Goal: Task Accomplishment & Management: Manage account settings

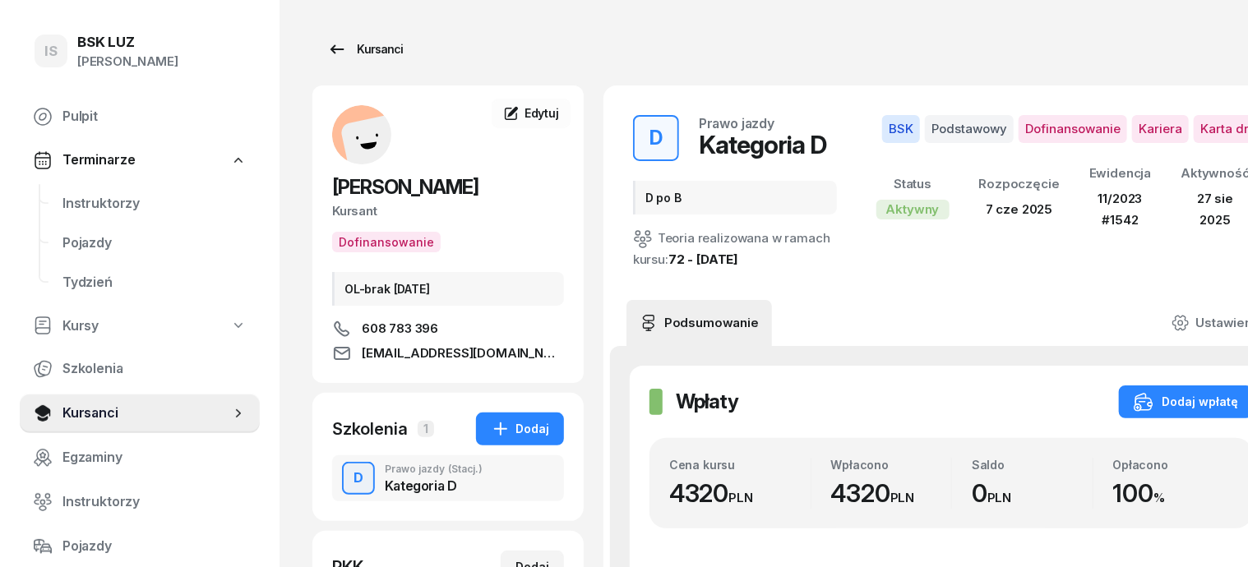
click at [338, 44] on div "Kursanci" at bounding box center [365, 49] width 76 height 20
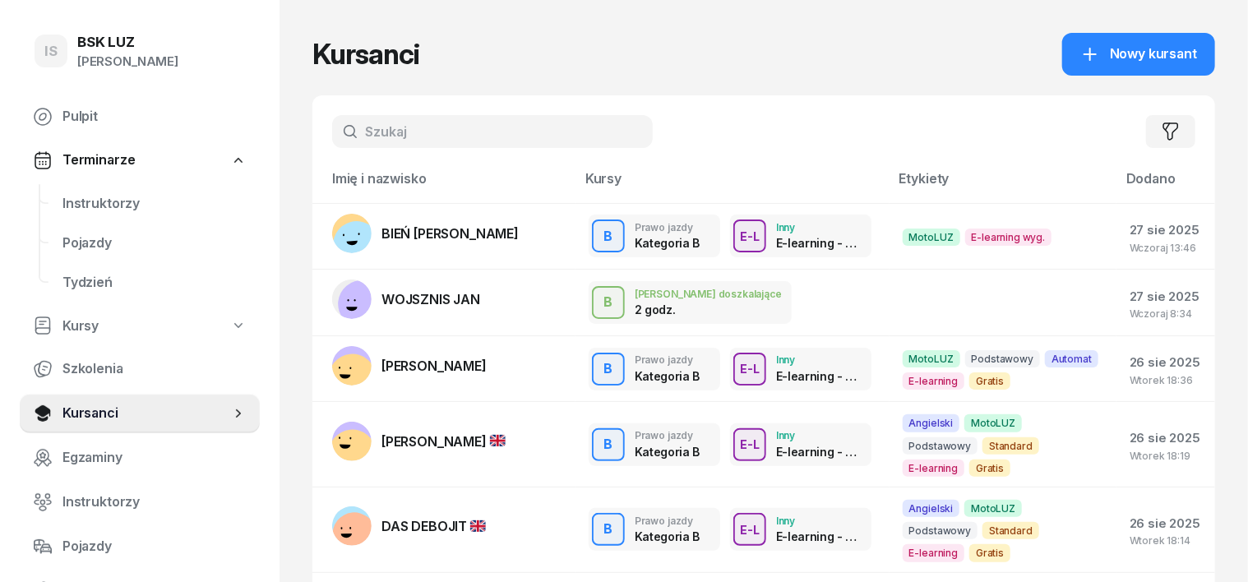
click at [345, 129] on input "text" at bounding box center [492, 131] width 321 height 33
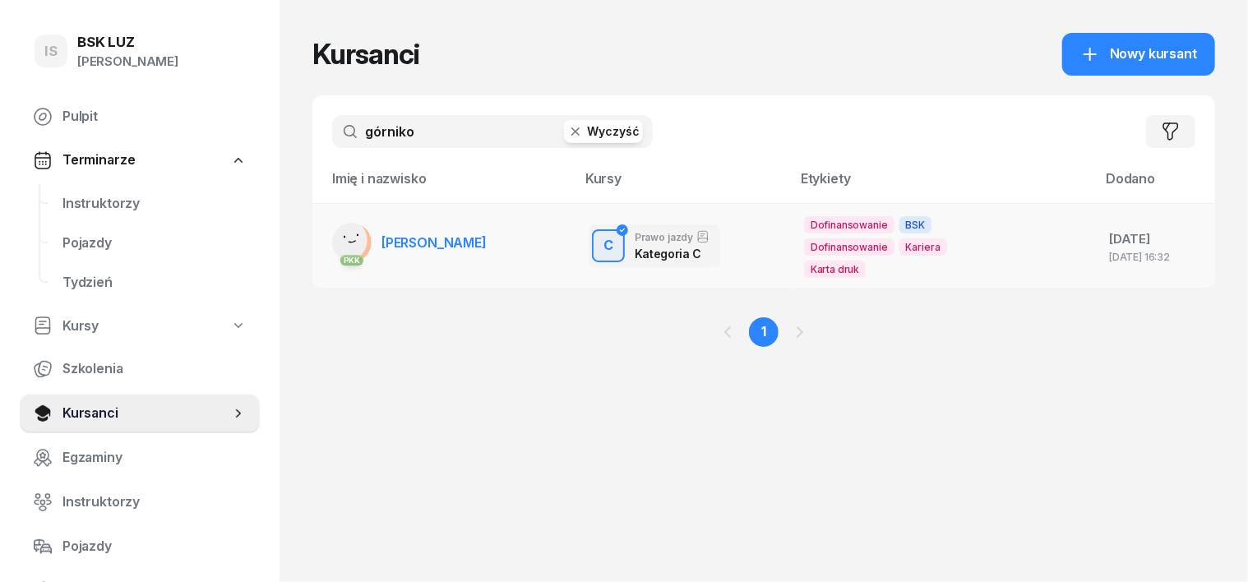
type input "górniko"
click at [323, 244] on rect at bounding box center [345, 240] width 45 height 45
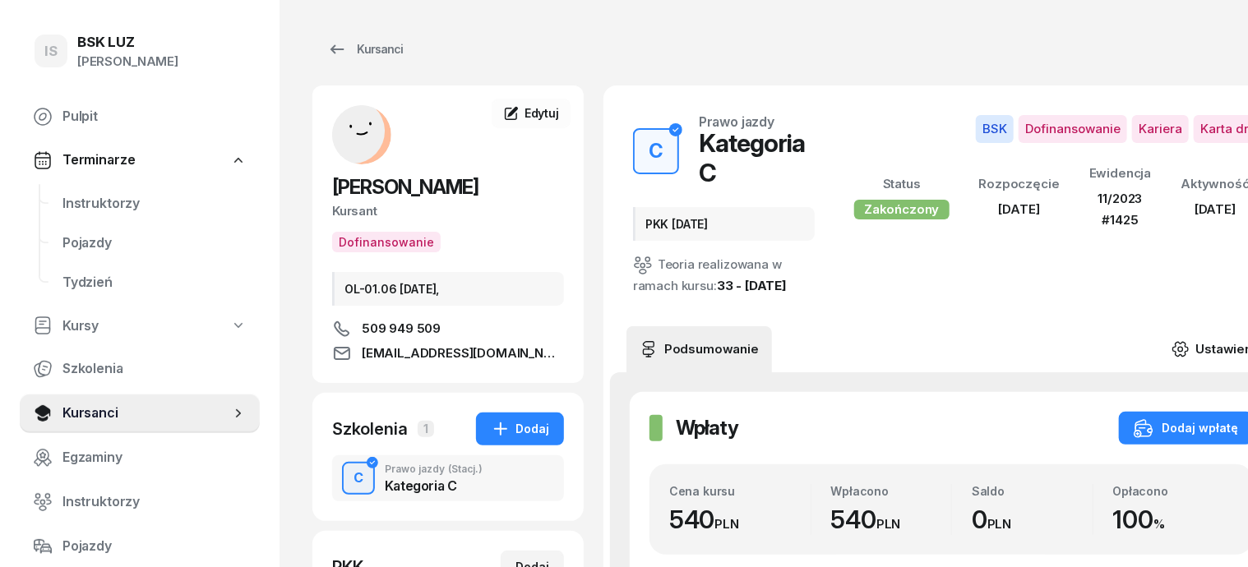
click at [1173, 340] on icon at bounding box center [1180, 349] width 18 height 18
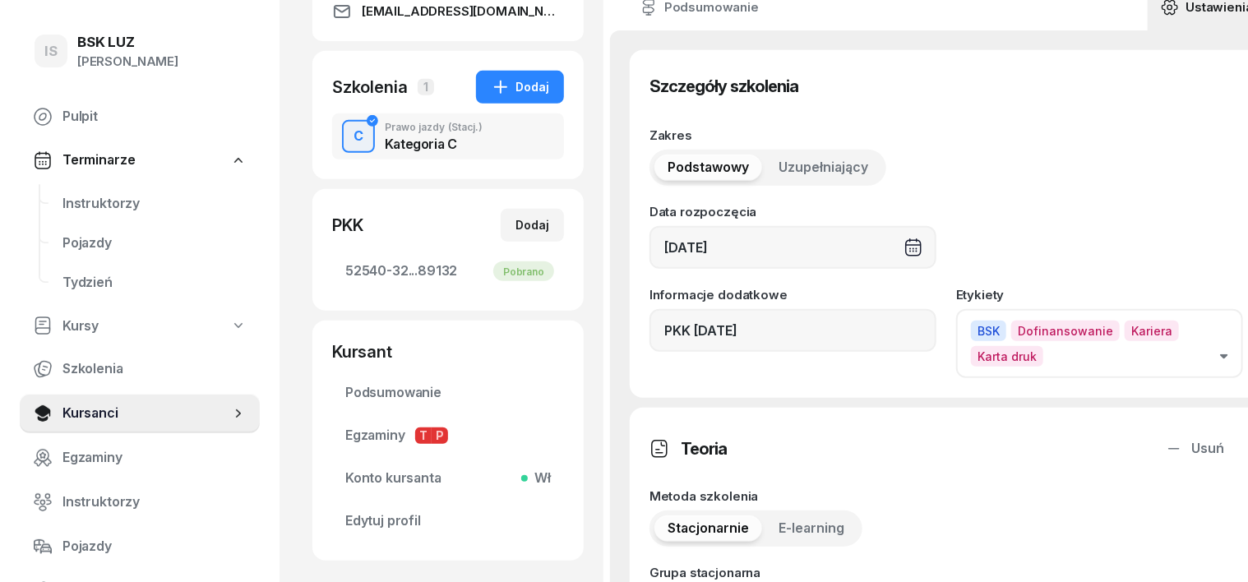
scroll to position [411, 0]
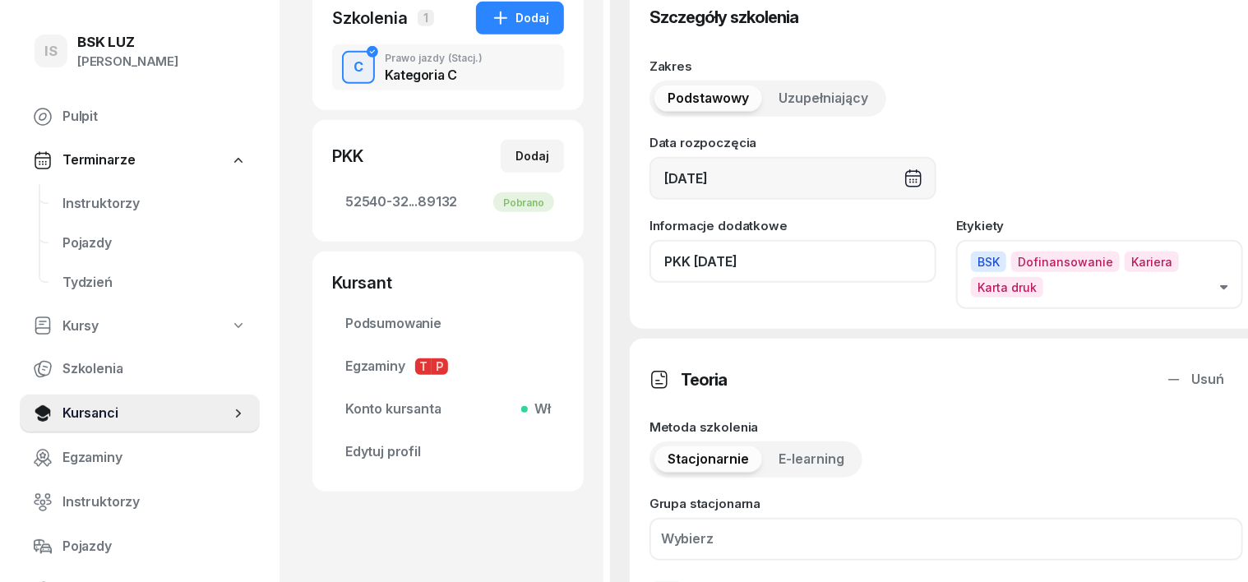
click at [750, 279] on input "PKK [DATE]" at bounding box center [792, 261] width 287 height 43
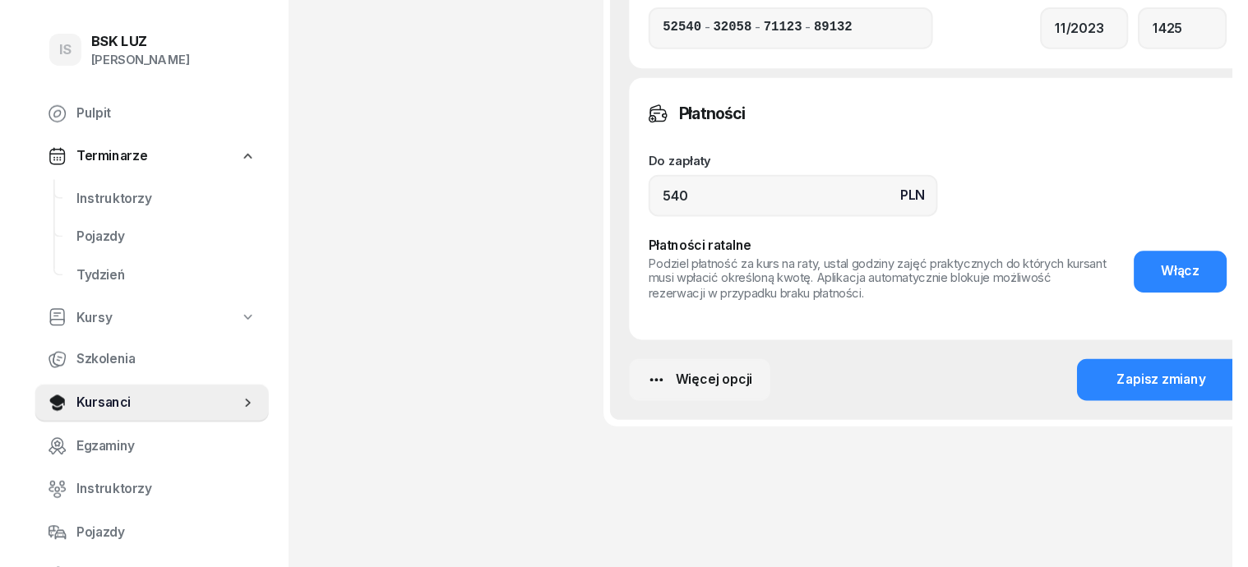
scroll to position [1438, 0]
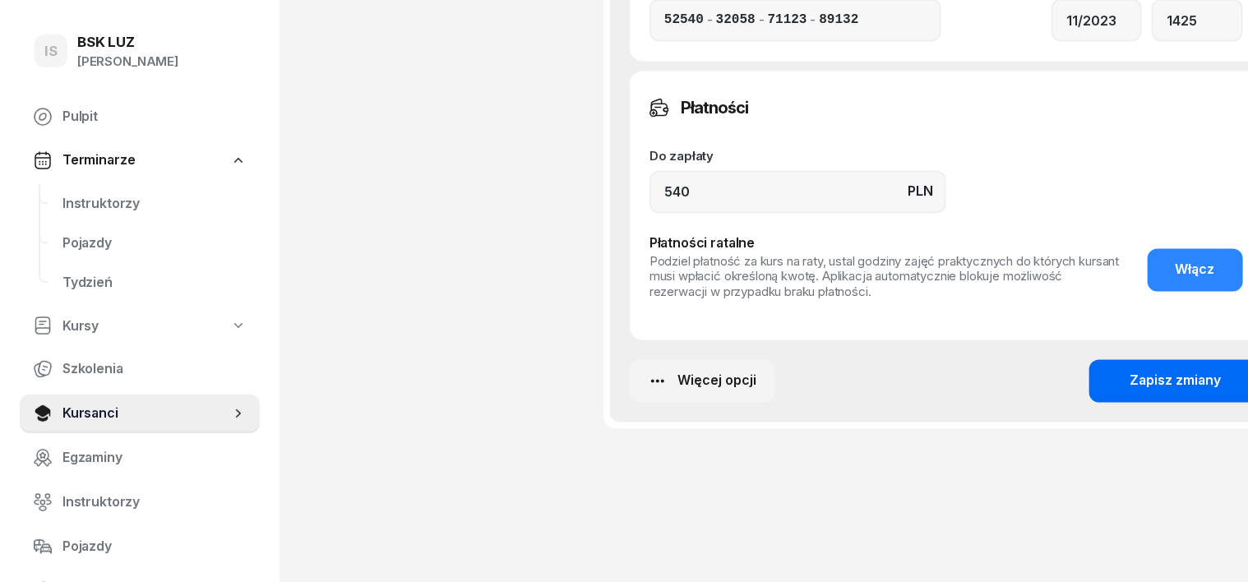
type input "PKK [DATE], ZASW. NR 308/2025"
click at [1161, 403] on button "Zapisz zmiany" at bounding box center [1175, 381] width 173 height 43
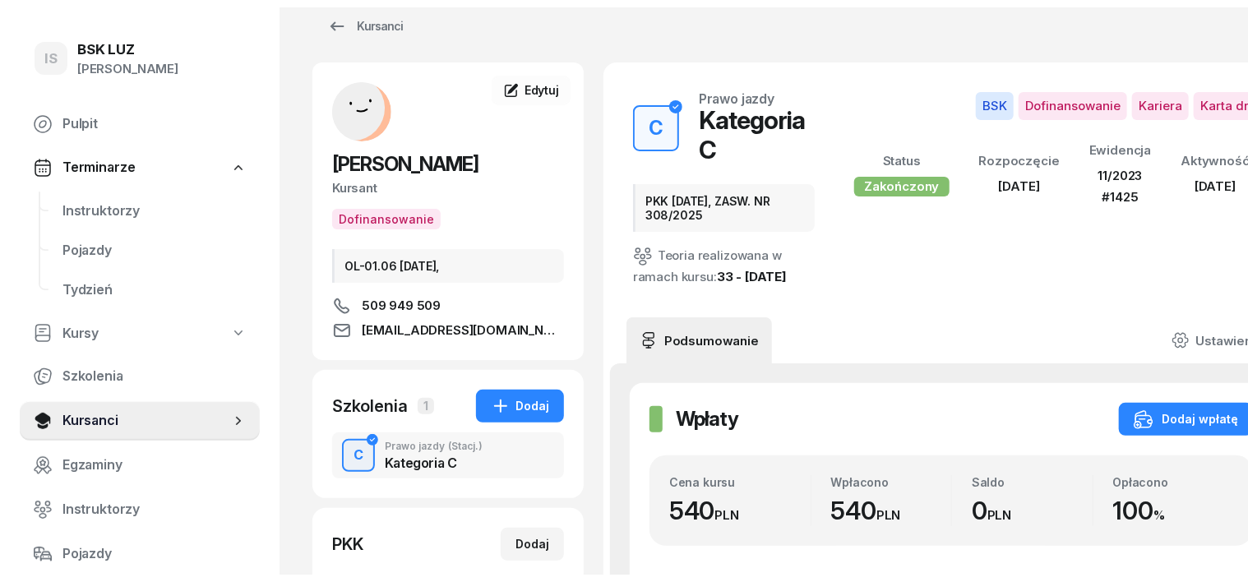
scroll to position [0, 0]
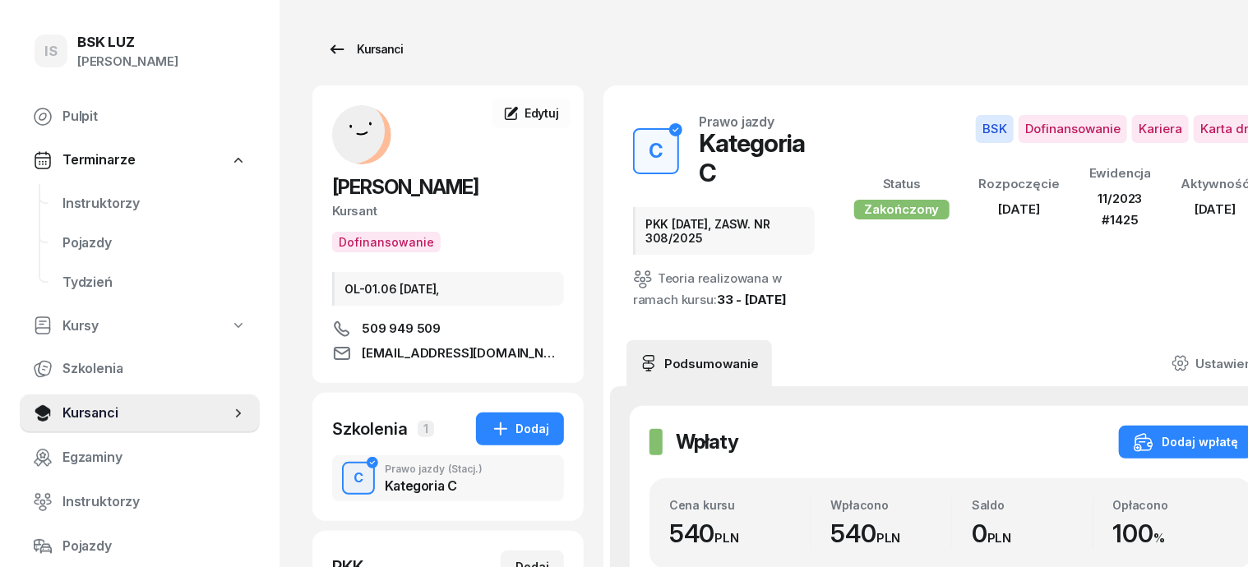
click at [347, 53] on div "Kursanci" at bounding box center [365, 49] width 76 height 20
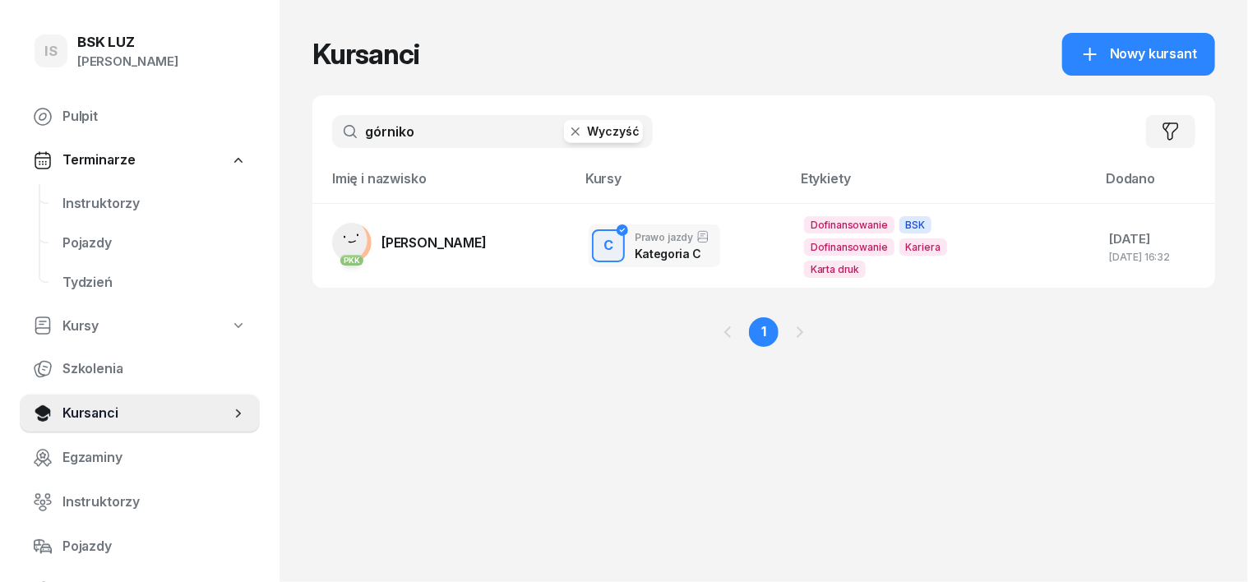
click at [567, 137] on icon "button" at bounding box center [575, 131] width 16 height 16
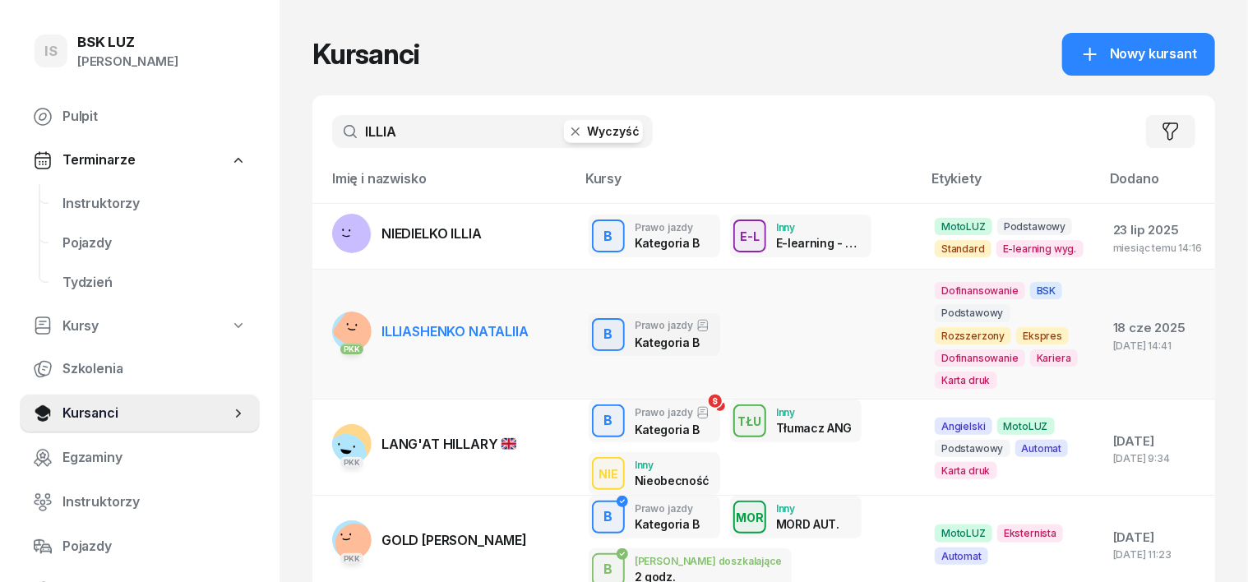
type input "ILLIA"
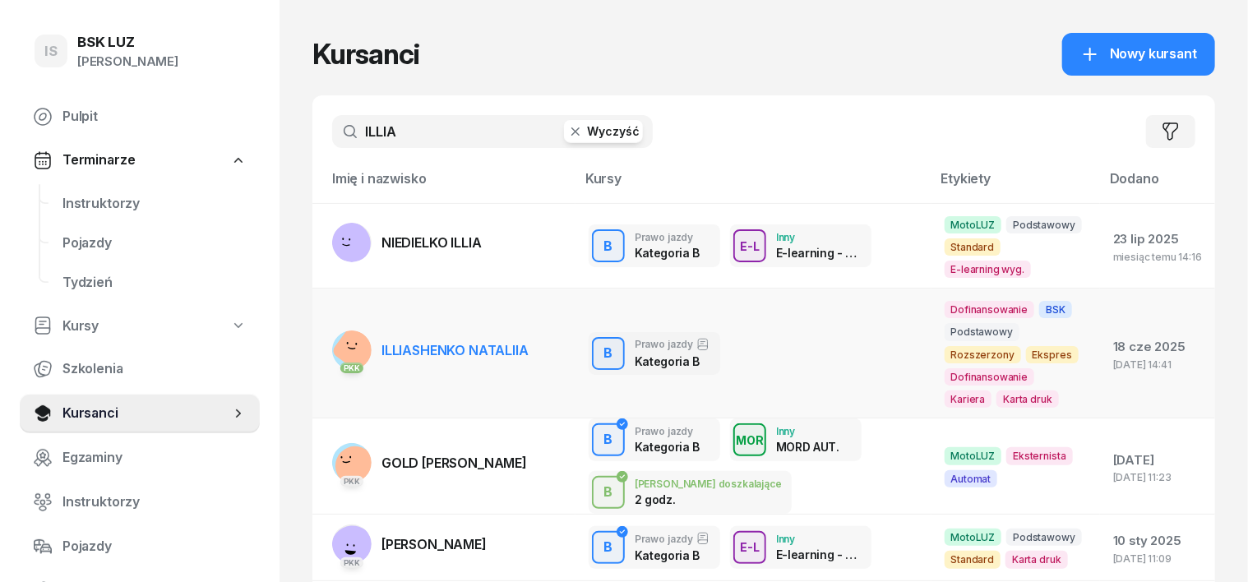
click at [330, 321] on rect at bounding box center [357, 348] width 55 height 55
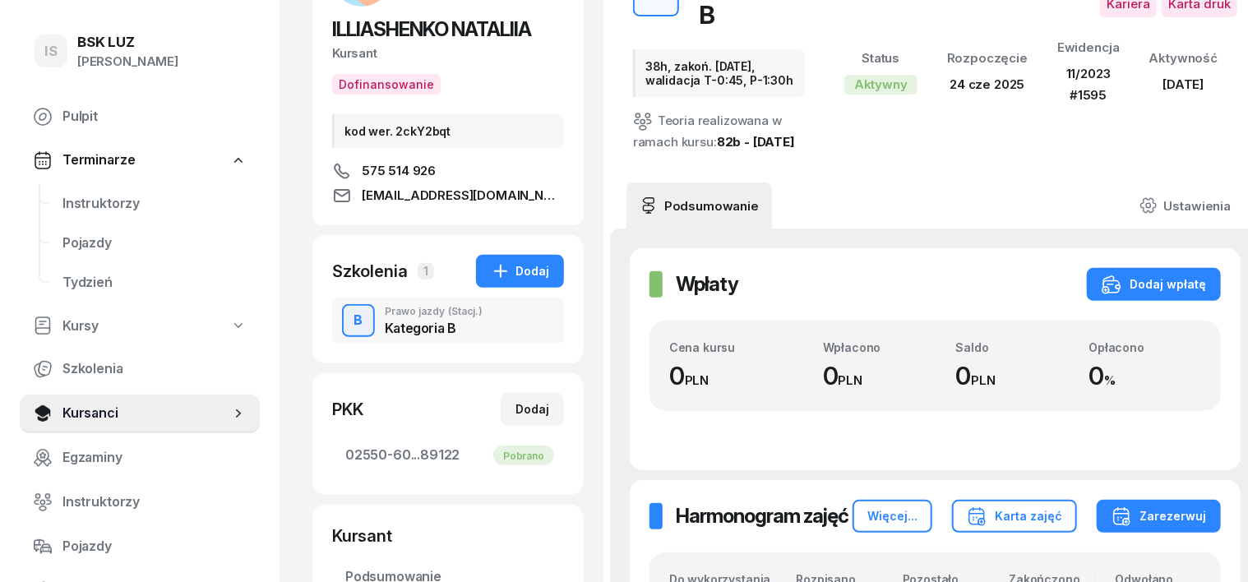
scroll to position [205, 0]
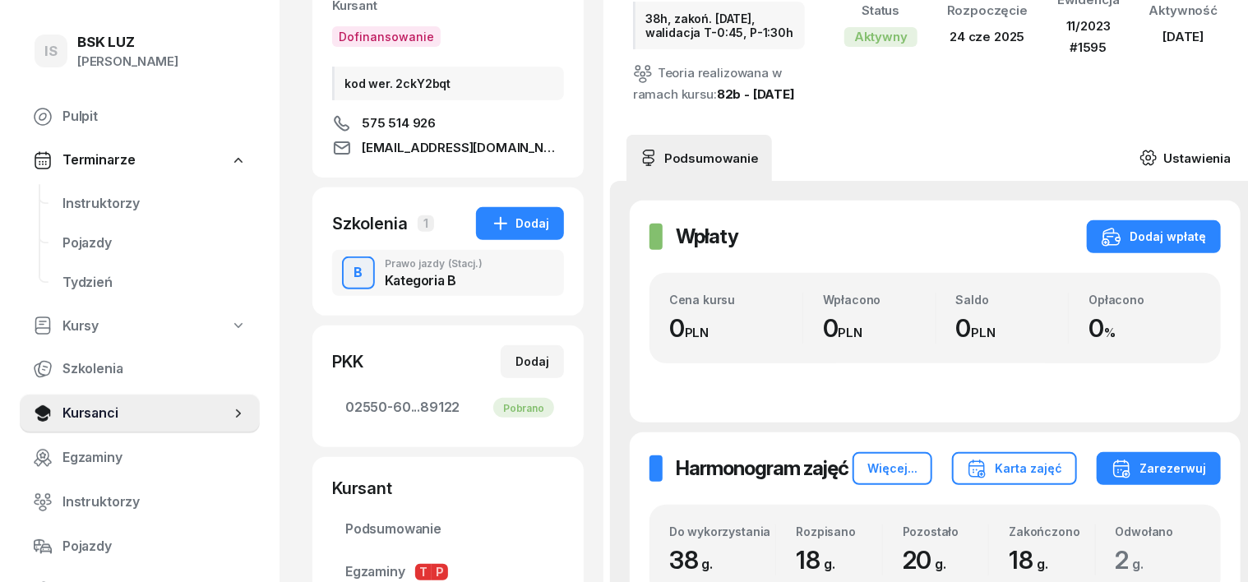
click at [1139, 149] on icon at bounding box center [1148, 158] width 18 height 18
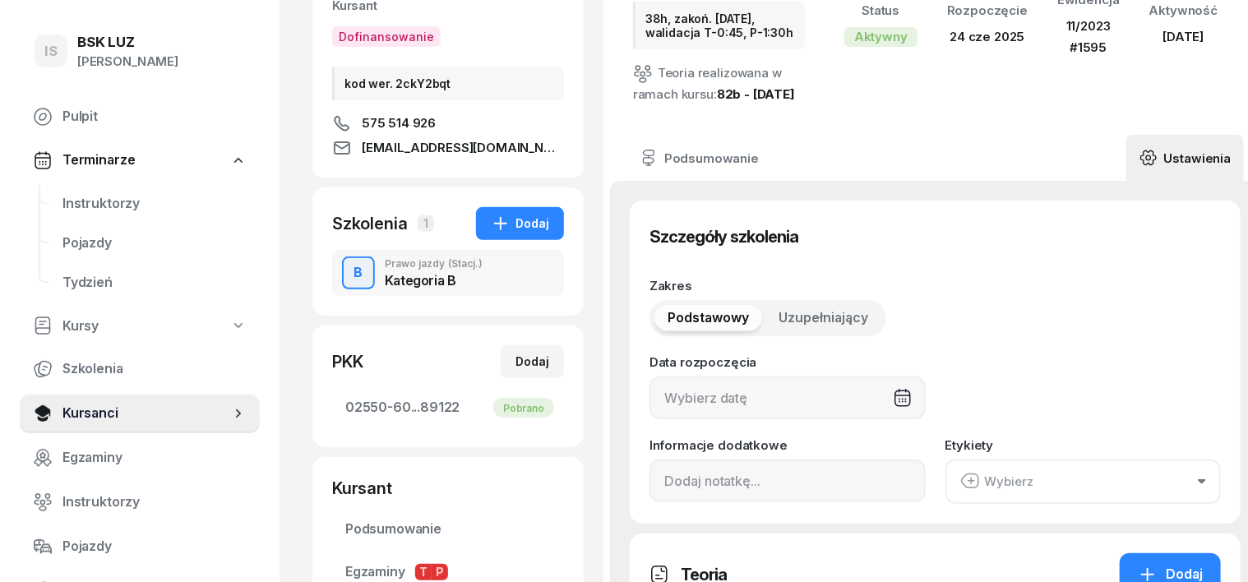
type input "[DATE]"
type input "38h, zakoń. [DATE], walidacja T-0:45, P-1:30h"
type input "38"
type input "02550"
type input "60232"
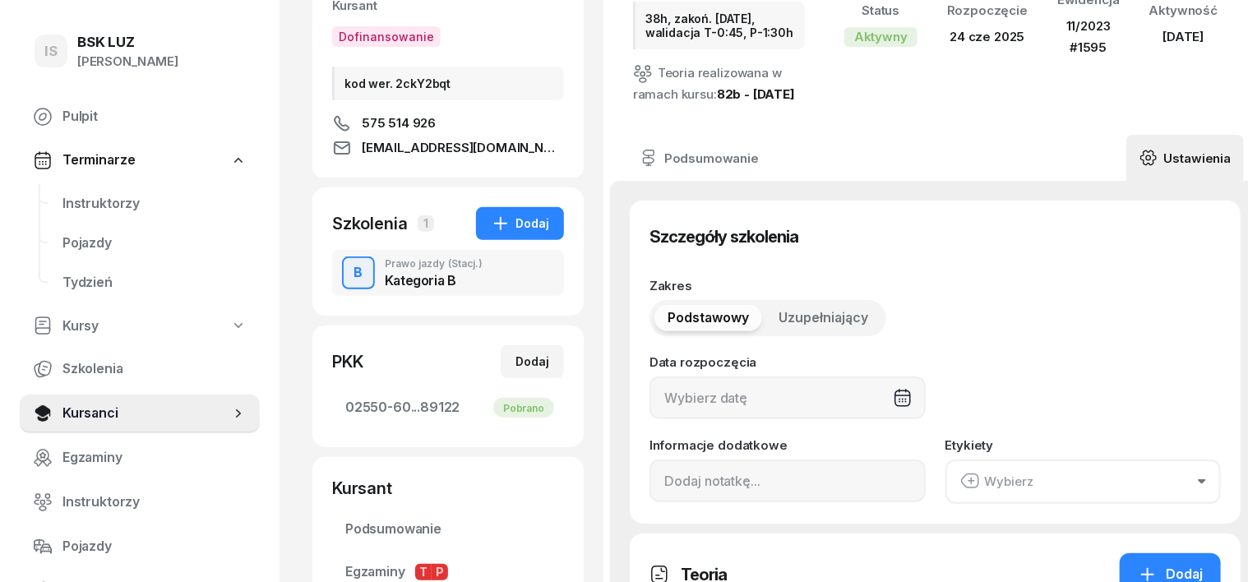
type input "83713"
type input "89122"
type input "11/2023"
type input "1595"
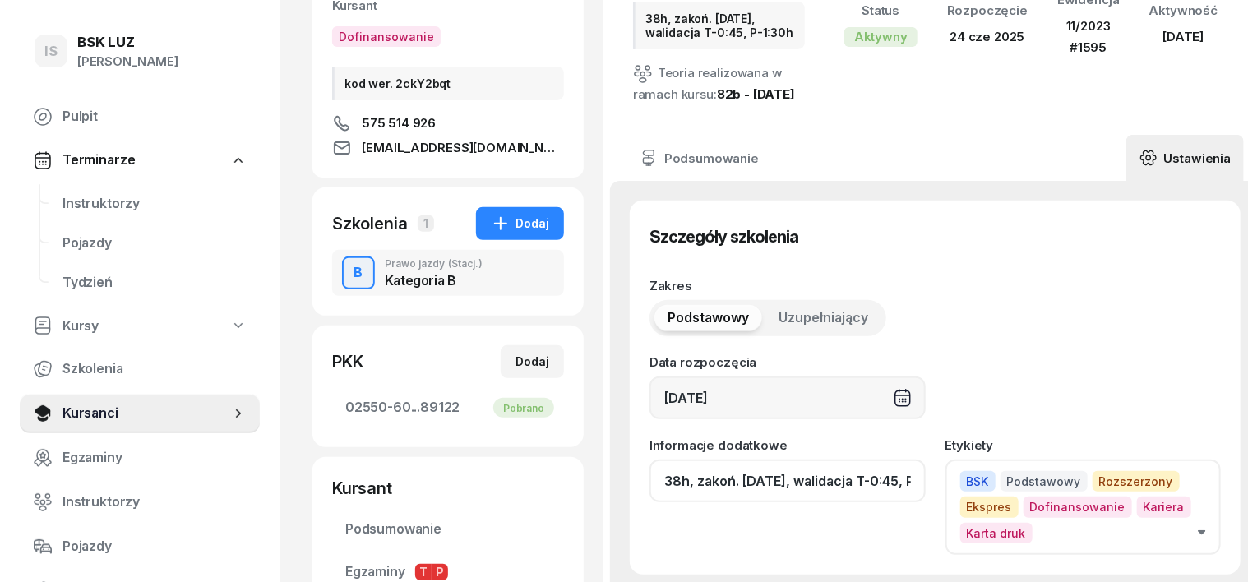
click at [894, 459] on input "38h, zakoń. [DATE], walidacja T-0:45, P-1:30h" at bounding box center [787, 480] width 276 height 43
click at [892, 459] on input "38h, zakoń. [DATE], walidacja T-0:45, P-1:30h" at bounding box center [787, 480] width 276 height 43
click at [884, 459] on input "38h, zakoń. [DATE], walidacja T-0:45, P-1:30h" at bounding box center [787, 480] width 276 height 43
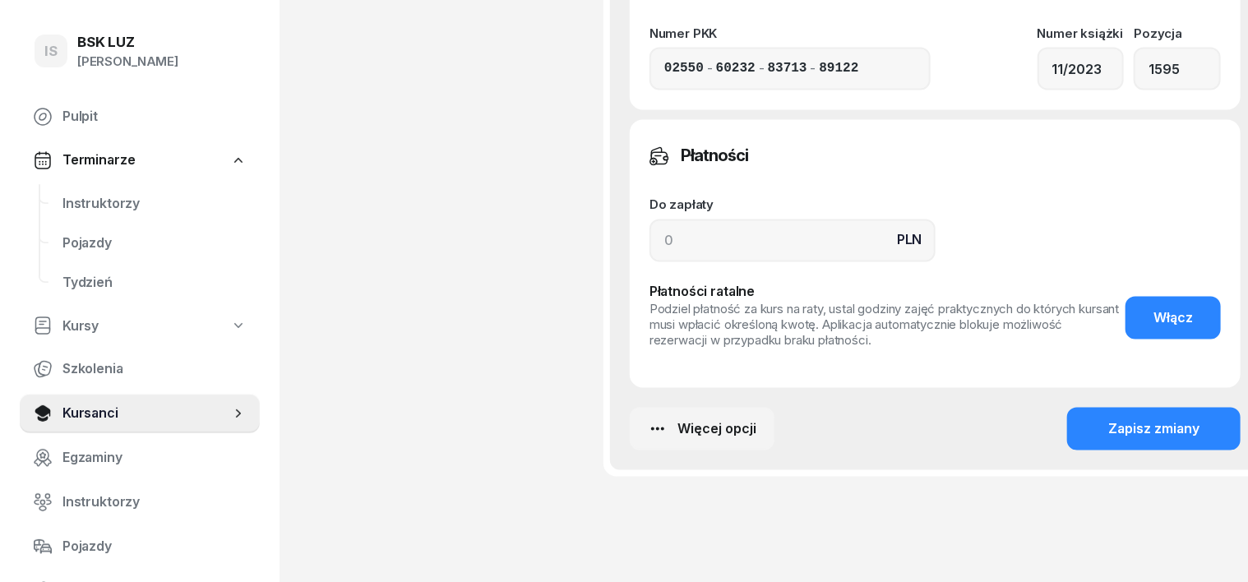
scroll to position [1438, 0]
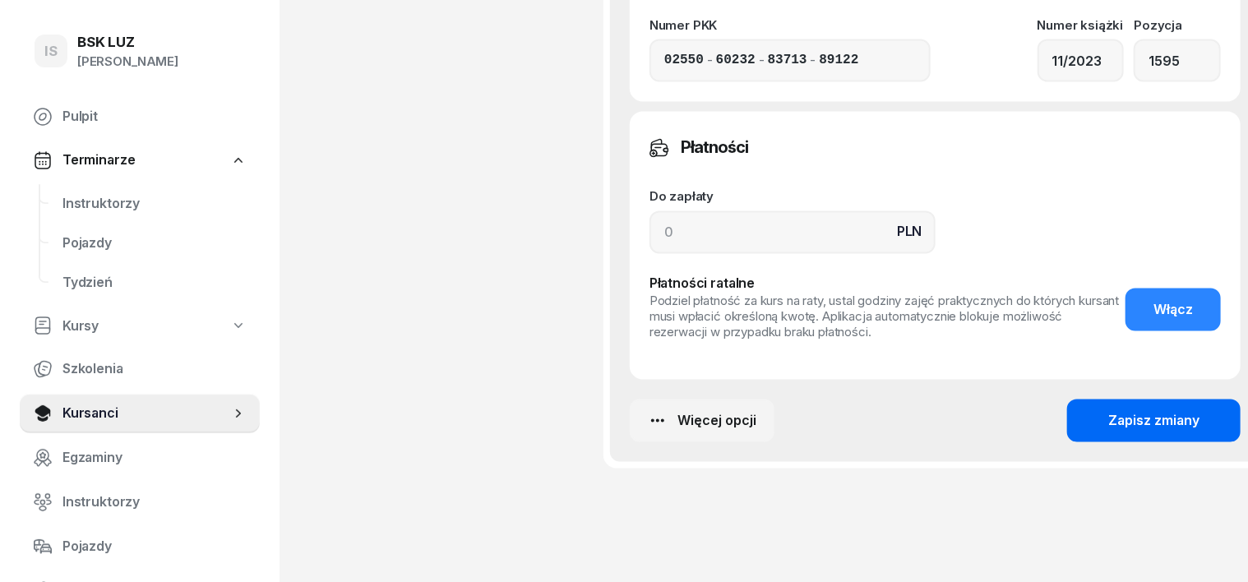
type input "38h, zakoń. [DATE], walidacja T-0:45,ZASW. NR 307/2025 P-1:30h"
click at [1108, 411] on div "Zapisz zmiany" at bounding box center [1153, 421] width 91 height 21
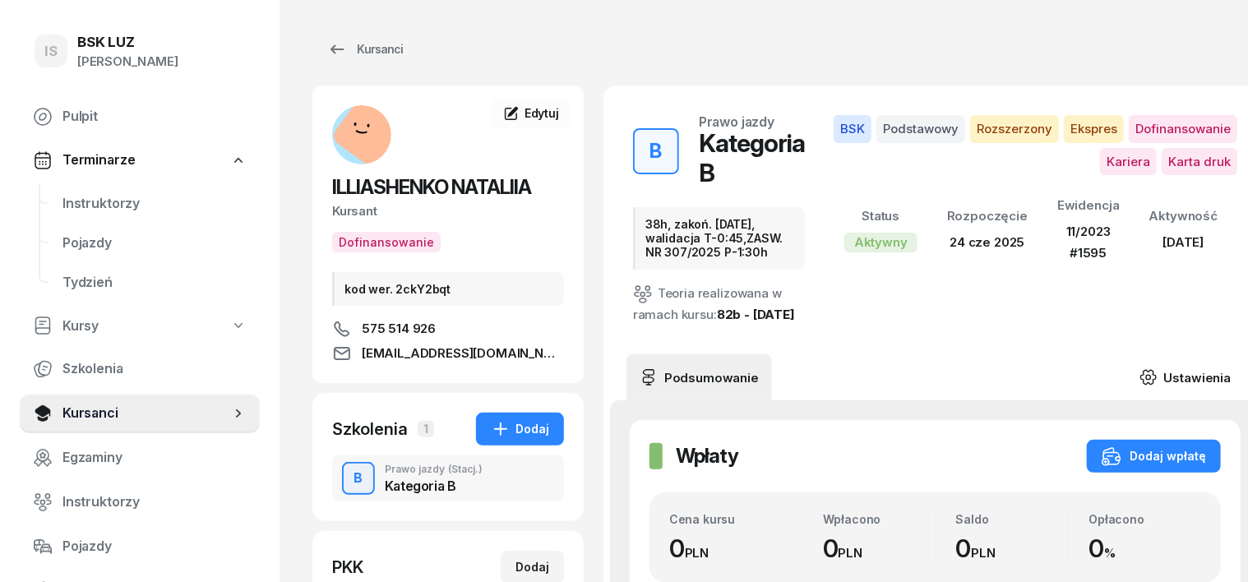
click at [1139, 368] on icon at bounding box center [1148, 377] width 18 height 18
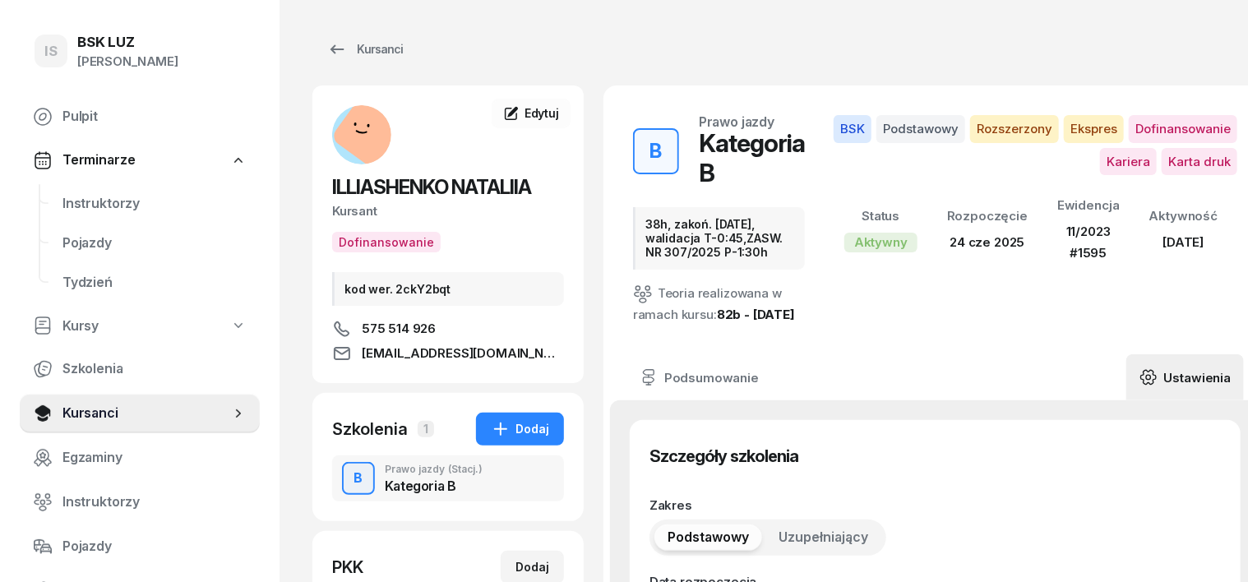
type input "[DATE]"
type input "38h, zakoń. [DATE], walidacja T-0:45,ZASW. NR 307/2025 P-1:30h"
type input "38"
type input "02550"
type input "60232"
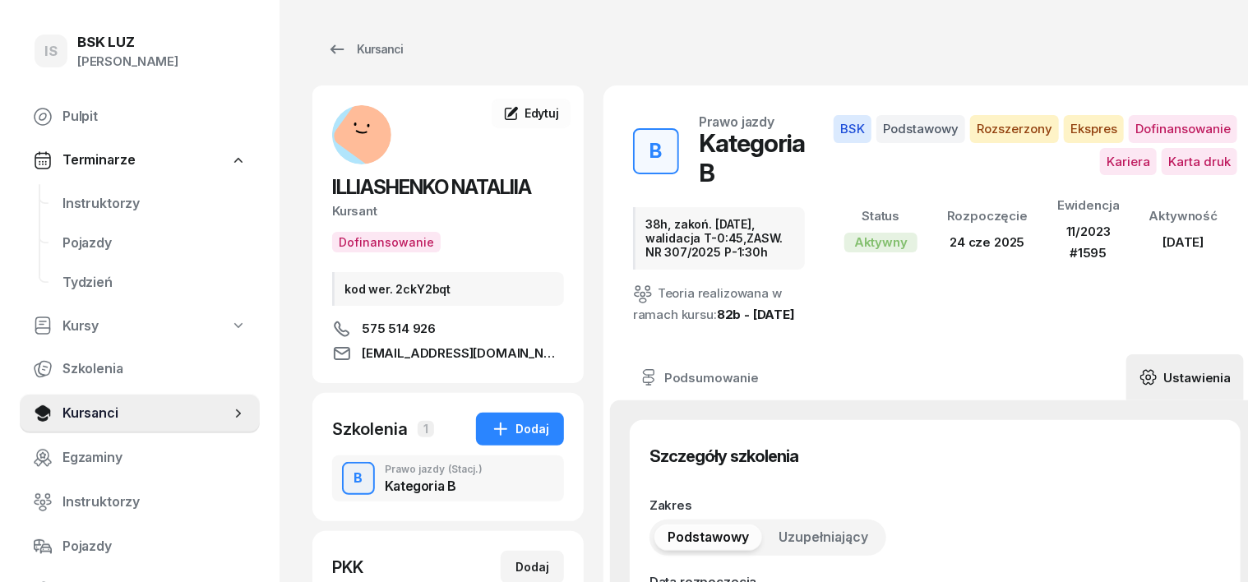
type input "83713"
type input "89122"
type input "11/2023"
type input "1595"
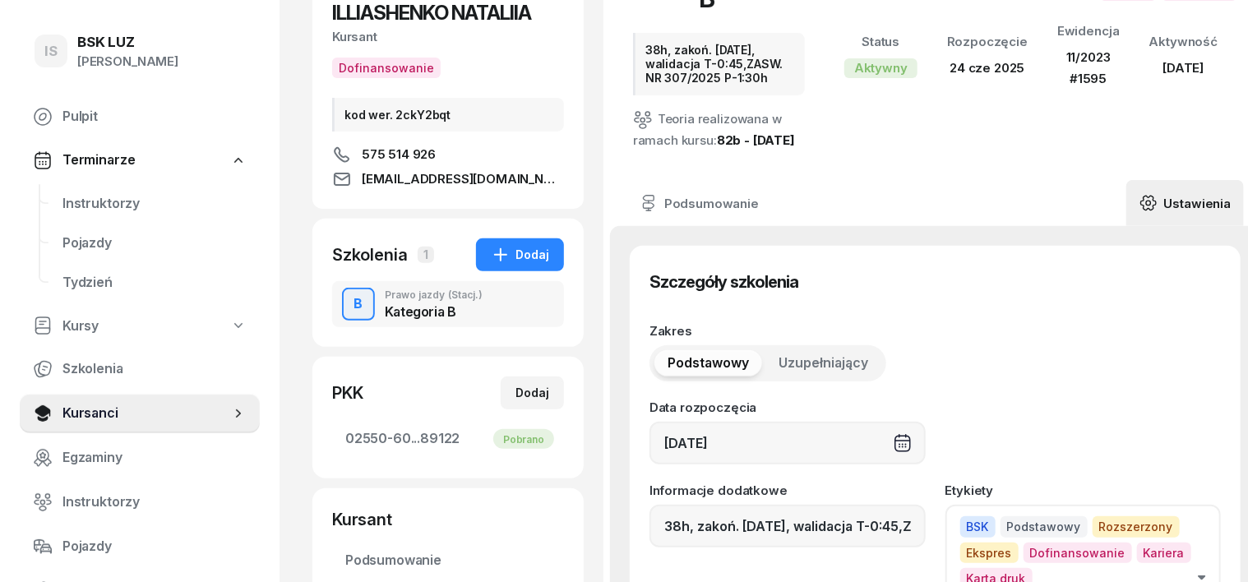
scroll to position [308, 0]
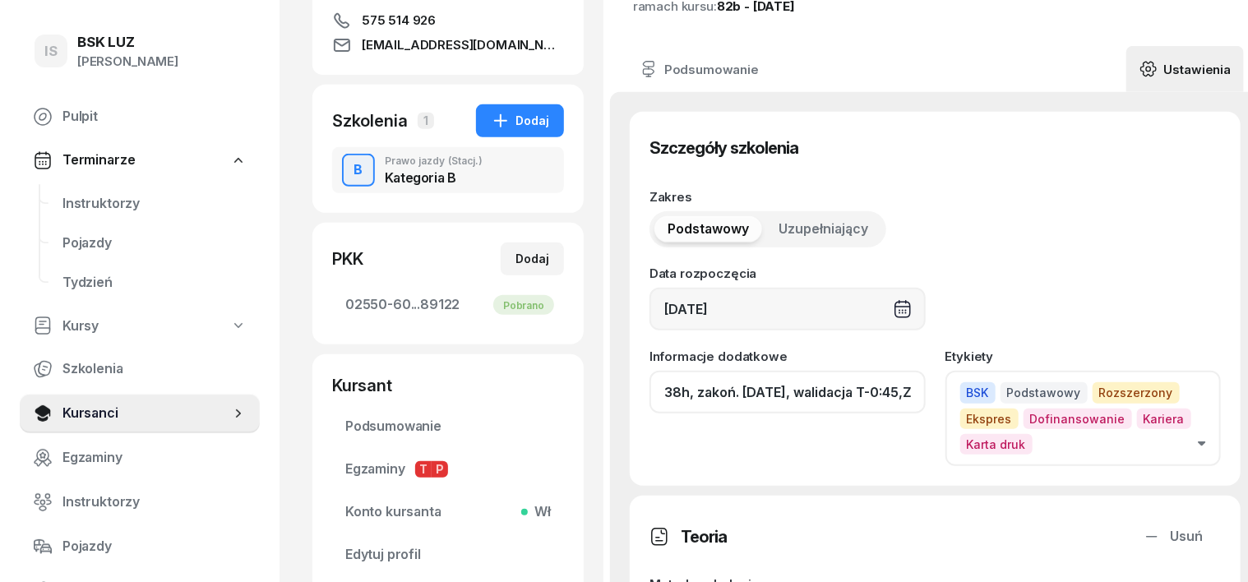
click at [893, 371] on input "38h, zakoń. [DATE], walidacja T-0:45,ZASW. NR 307/2025 P-1:30h" at bounding box center [787, 392] width 276 height 43
drag, startPoint x: 885, startPoint y: 361, endPoint x: 896, endPoint y: 362, distance: 10.7
click at [888, 371] on input "38h, zakoń. [DATE], walidacja T-0:45,ZASW. NR 307/2025 P-1:30h" at bounding box center [787, 392] width 276 height 43
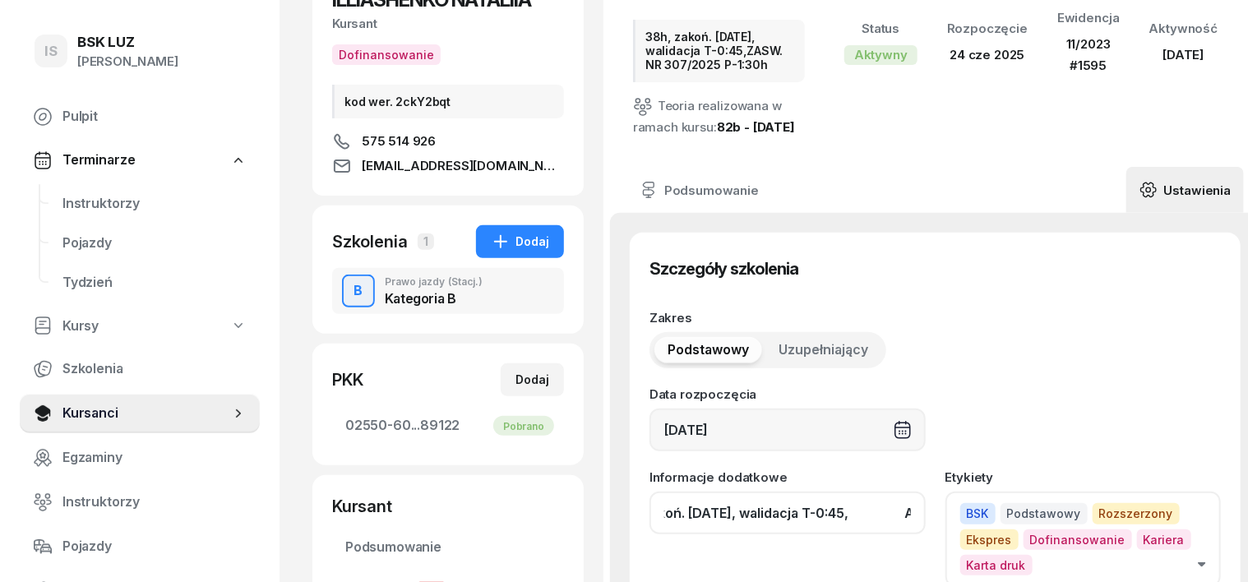
scroll to position [205, 0]
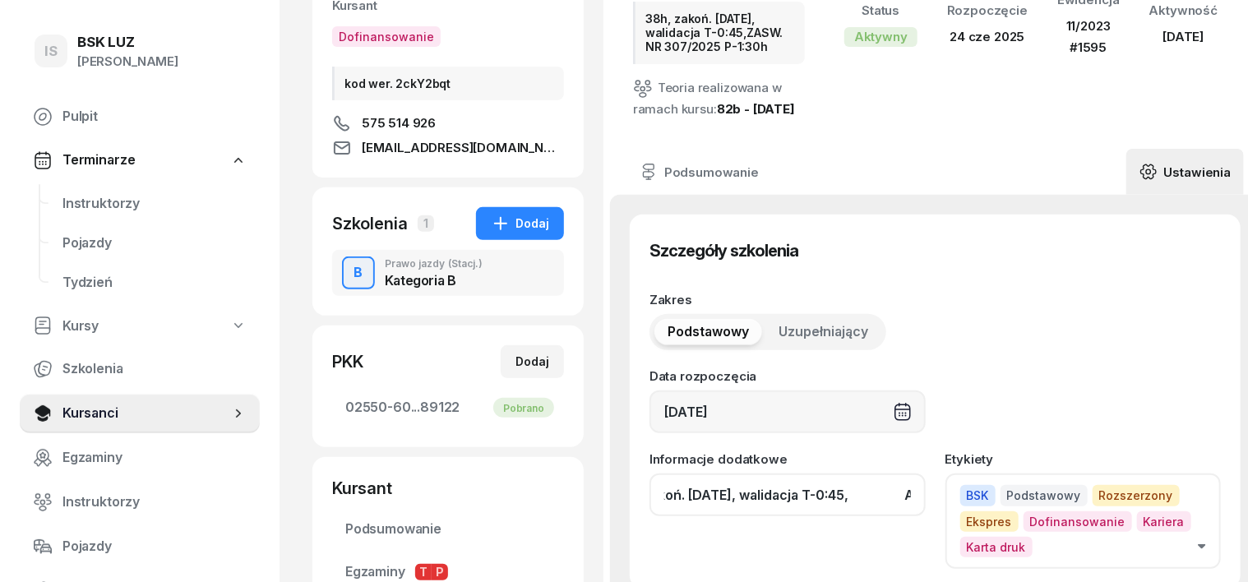
click at [890, 473] on input "38h, zakoń. [DATE], walidacja T-0:45, ASW. NR 307/2025 P-1:30h" at bounding box center [787, 494] width 276 height 43
click at [886, 473] on input "38h, zakoń. [DATE], SW. NR 307/2025 P-1:30h" at bounding box center [787, 494] width 276 height 43
click at [769, 473] on input "38h, zakoń. [DATE], SW. NR 307/2025" at bounding box center [787, 494] width 276 height 43
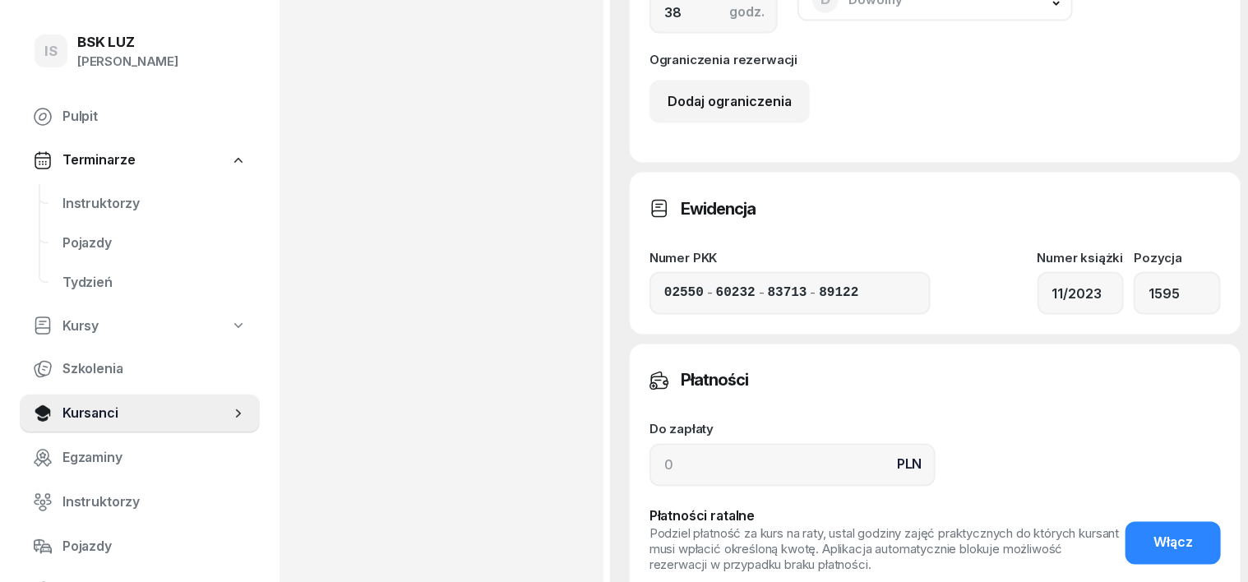
scroll to position [1335, 0]
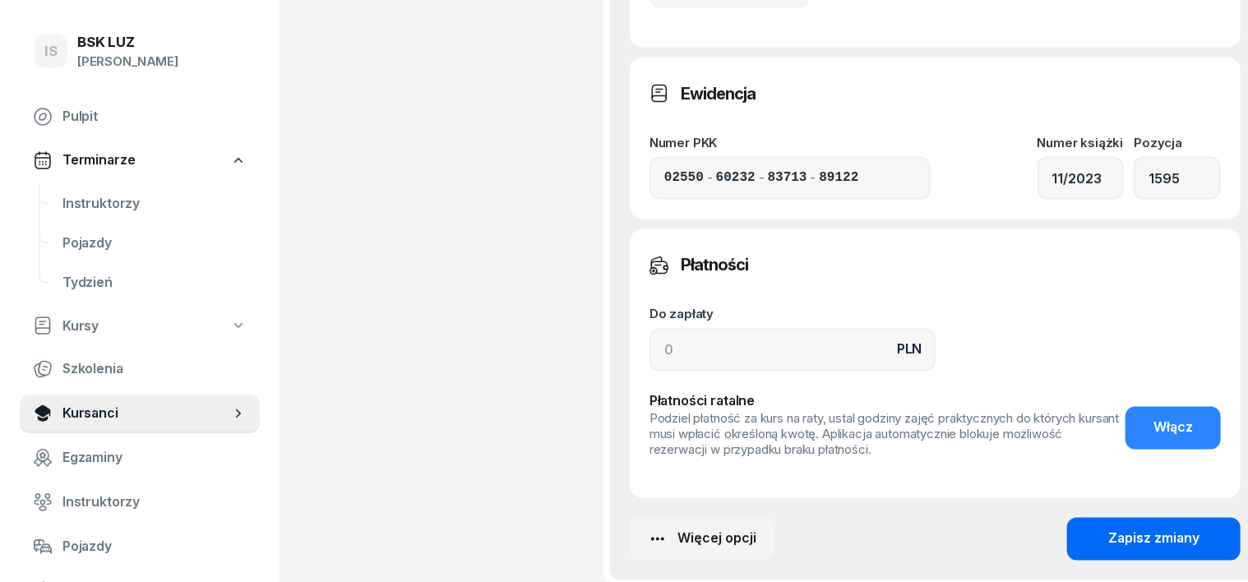
type input "38h, zakoń. [DATE], ZASW. NR 307/2025"
click at [1144, 529] on div "Zapisz zmiany" at bounding box center [1153, 539] width 91 height 21
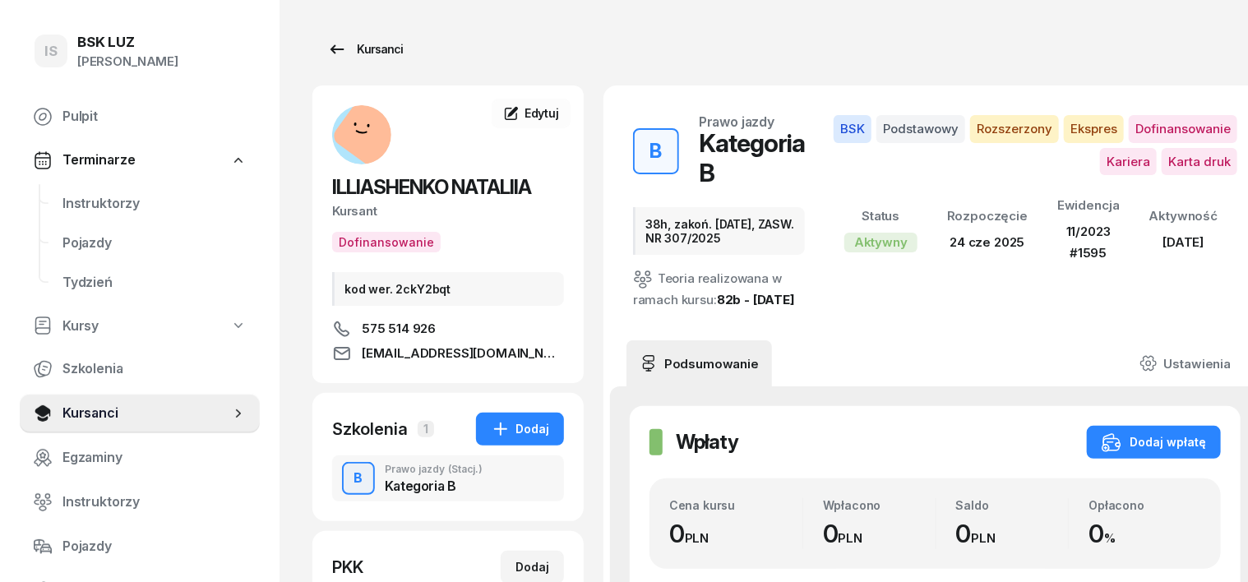
click at [345, 49] on div "Kursanci" at bounding box center [365, 49] width 76 height 20
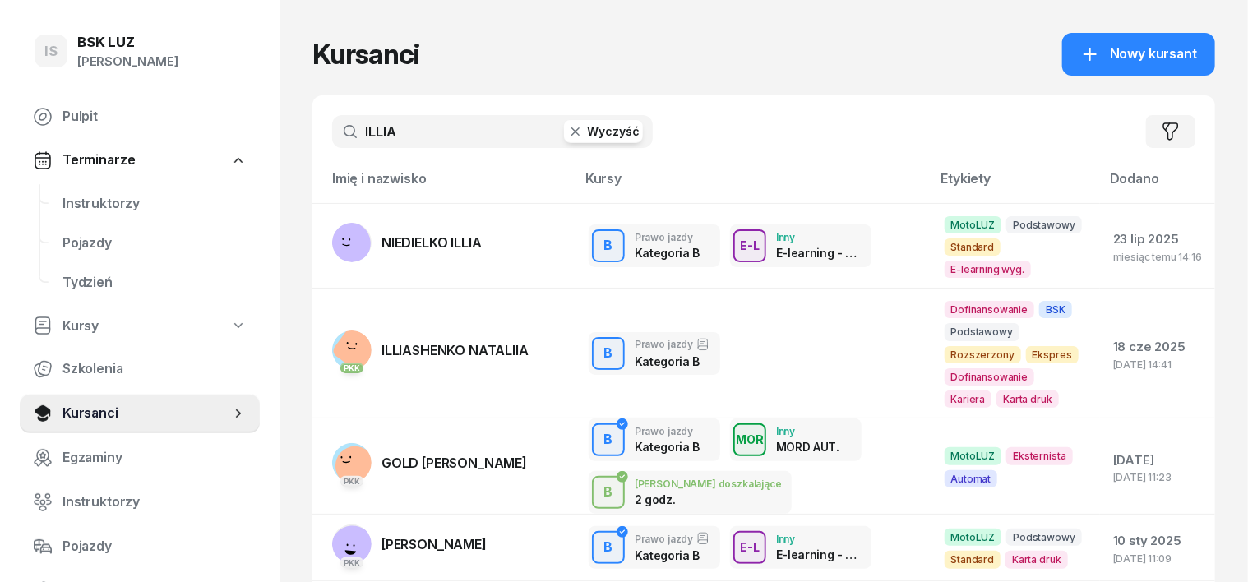
drag, startPoint x: 381, startPoint y: 127, endPoint x: 345, endPoint y: 141, distance: 38.3
click at [381, 127] on input "ILLIA" at bounding box center [492, 131] width 321 height 33
type input "I"
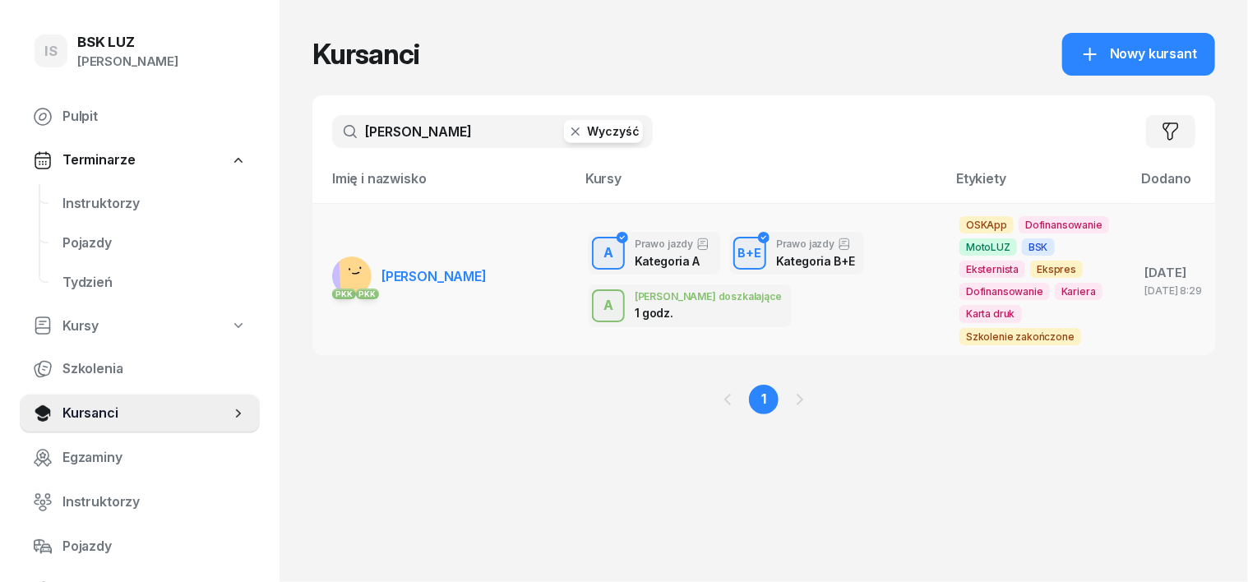
type input "[PERSON_NAME]"
click at [339, 256] on rect at bounding box center [359, 272] width 41 height 41
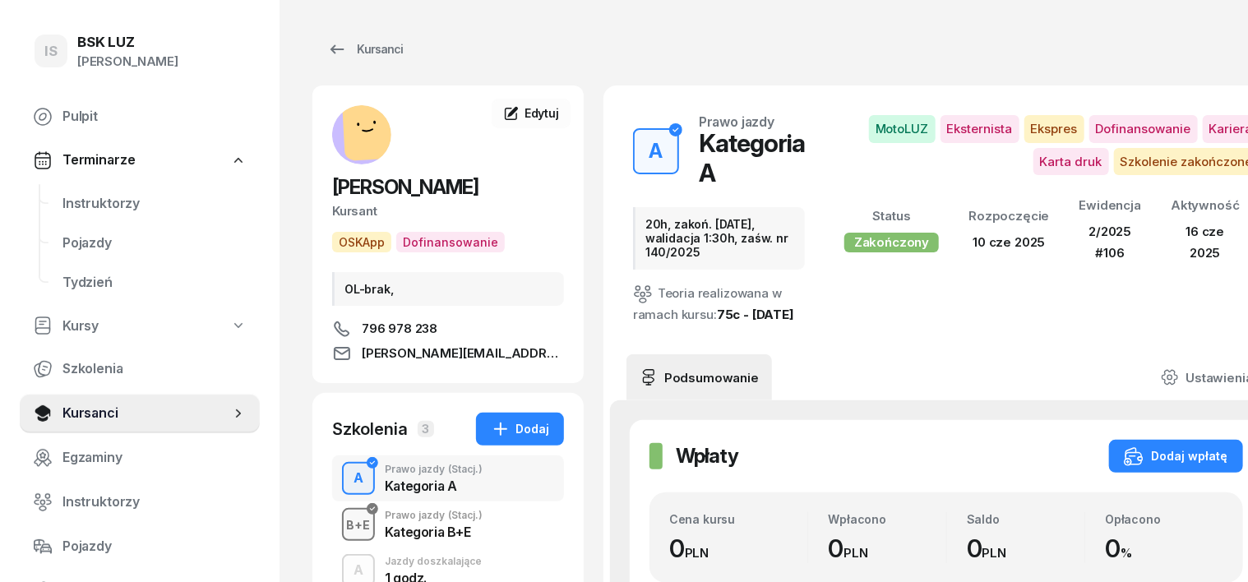
click at [340, 524] on div "B+E" at bounding box center [358, 525] width 37 height 21
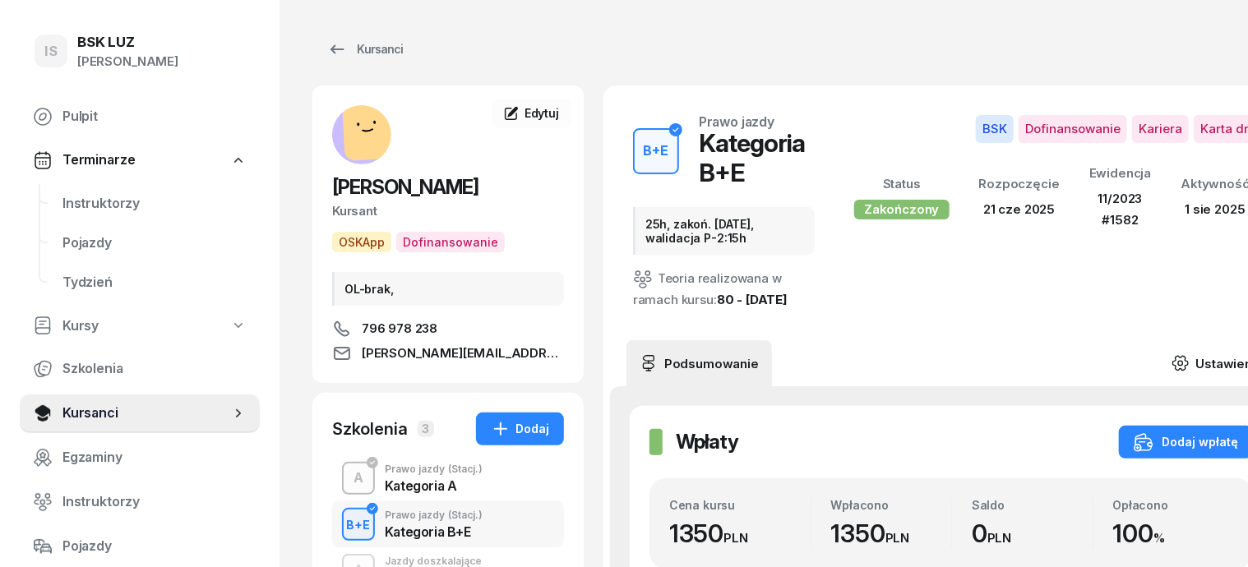
click at [1186, 354] on icon at bounding box center [1180, 363] width 18 height 18
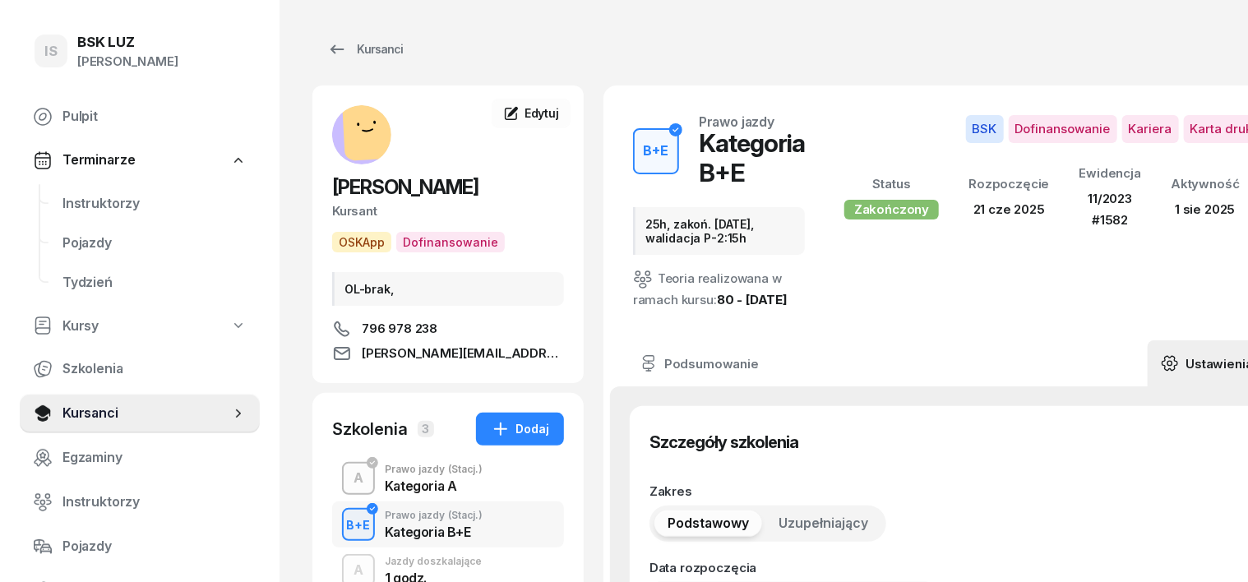
type input "[DATE]"
type input "25h, zakoń. [DATE], walidacja P-2:15h"
type input "15"
type input "11/2023"
type input "1582"
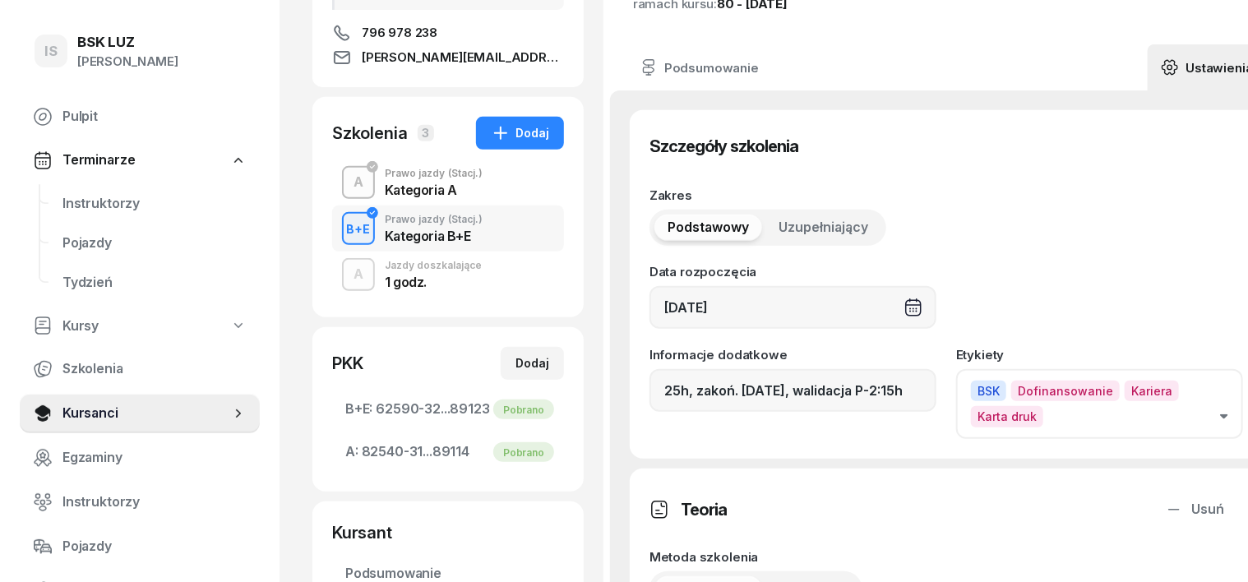
scroll to position [308, 0]
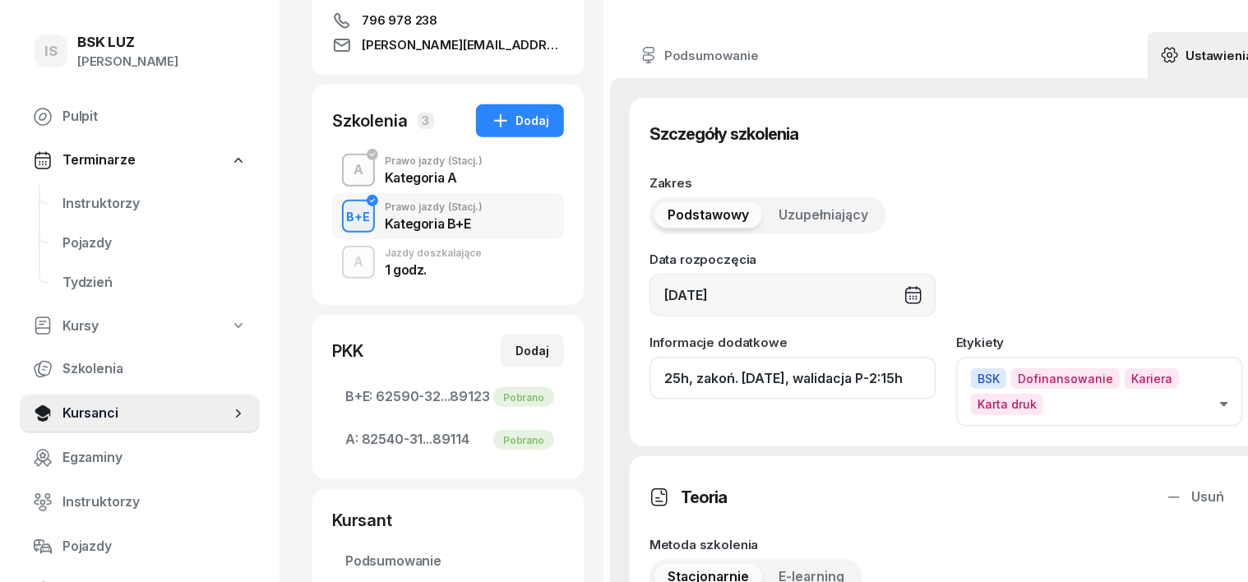
click at [887, 393] on input "25h, zakoń. [DATE], walidacja P-2:15h" at bounding box center [792, 378] width 287 height 43
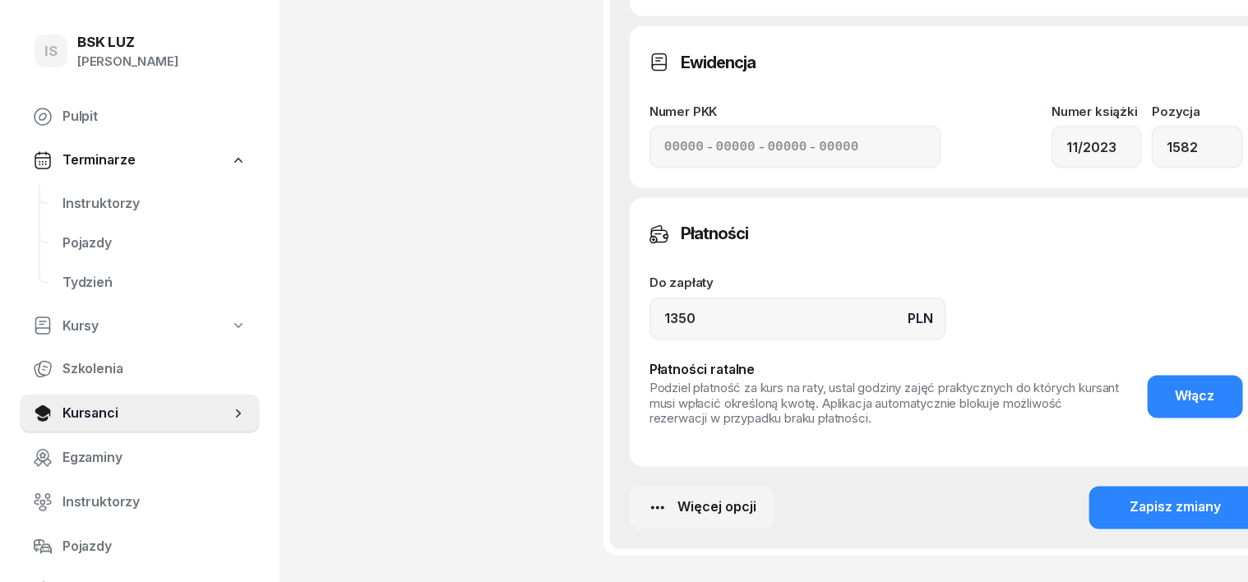
scroll to position [1335, 0]
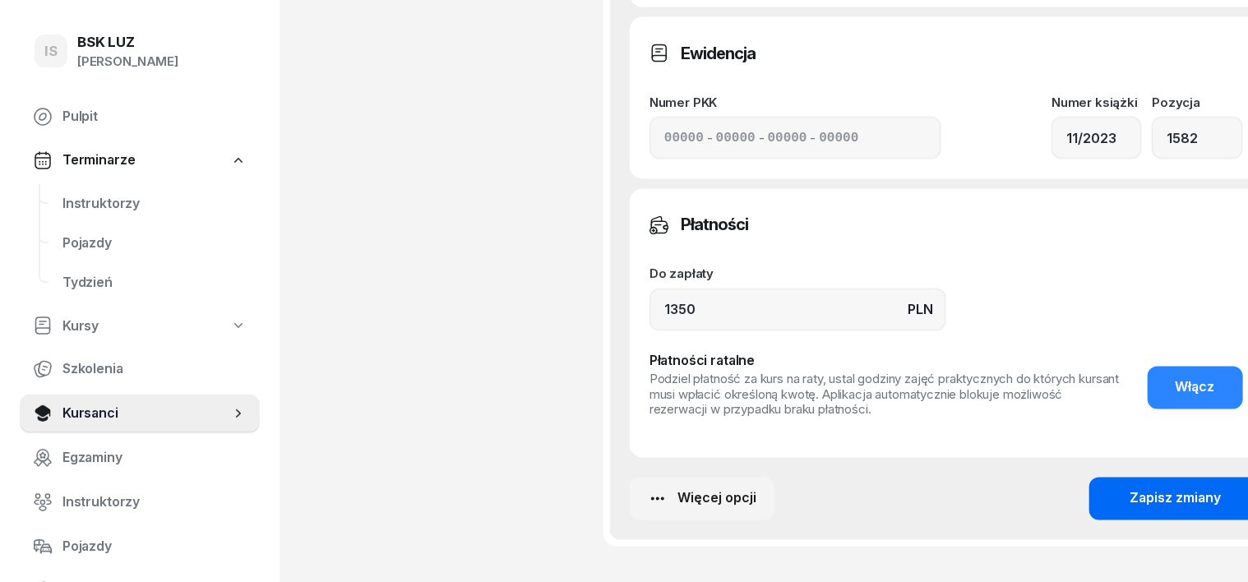
type input "25h, zakoń. [DATE], ZASW. NR 314/2025"
click at [1133, 510] on div "Zapisz zmiany" at bounding box center [1175, 498] width 91 height 21
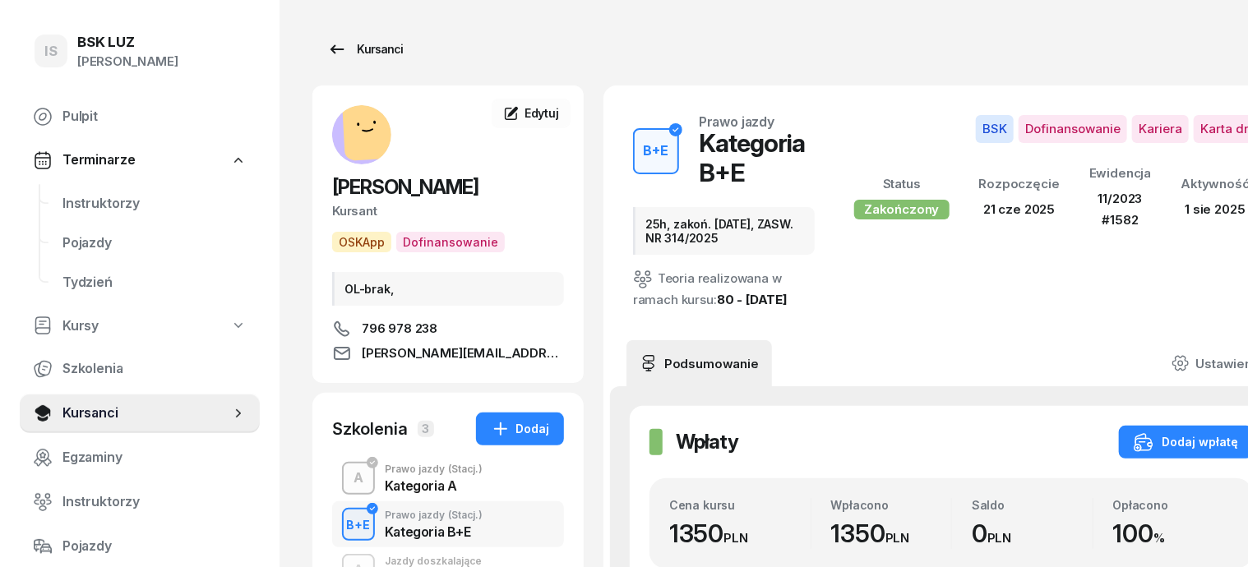
click at [348, 49] on div "Kursanci" at bounding box center [365, 49] width 76 height 20
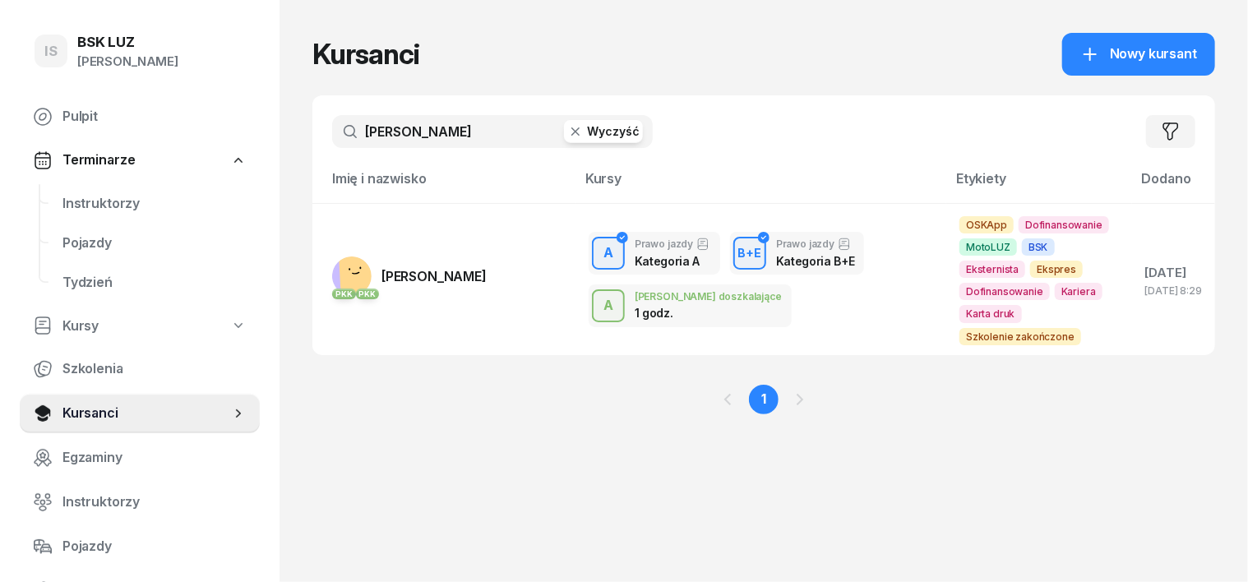
click at [567, 125] on icon "button" at bounding box center [575, 131] width 16 height 16
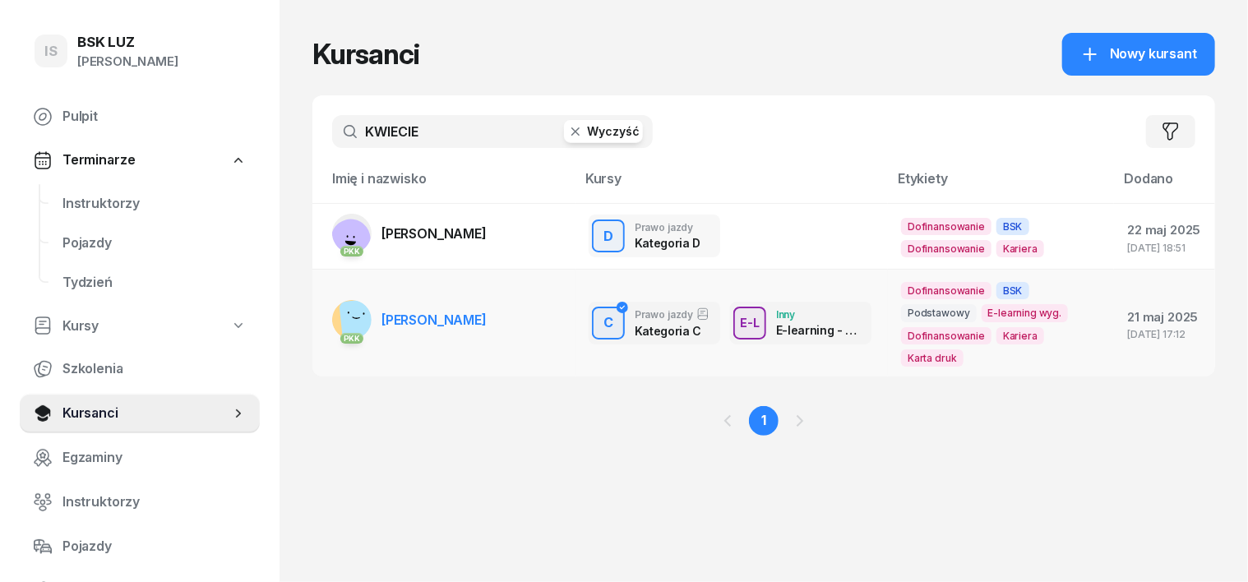
type input "KWIECIE"
click at [339, 323] on rect at bounding box center [361, 320] width 44 height 44
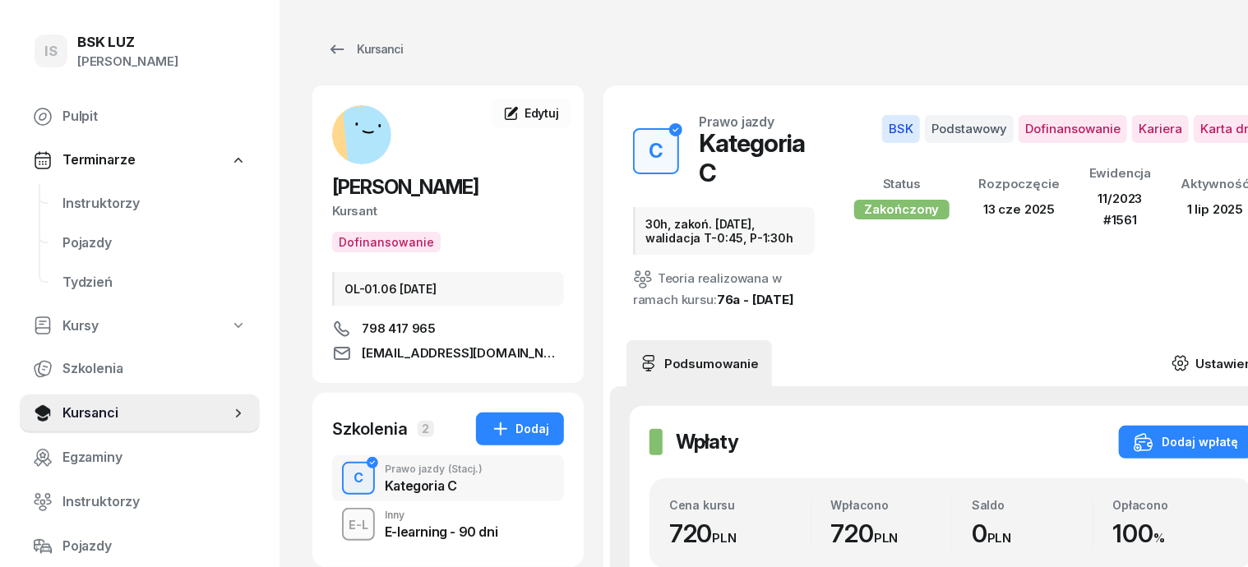
click at [1171, 359] on icon at bounding box center [1180, 363] width 18 height 18
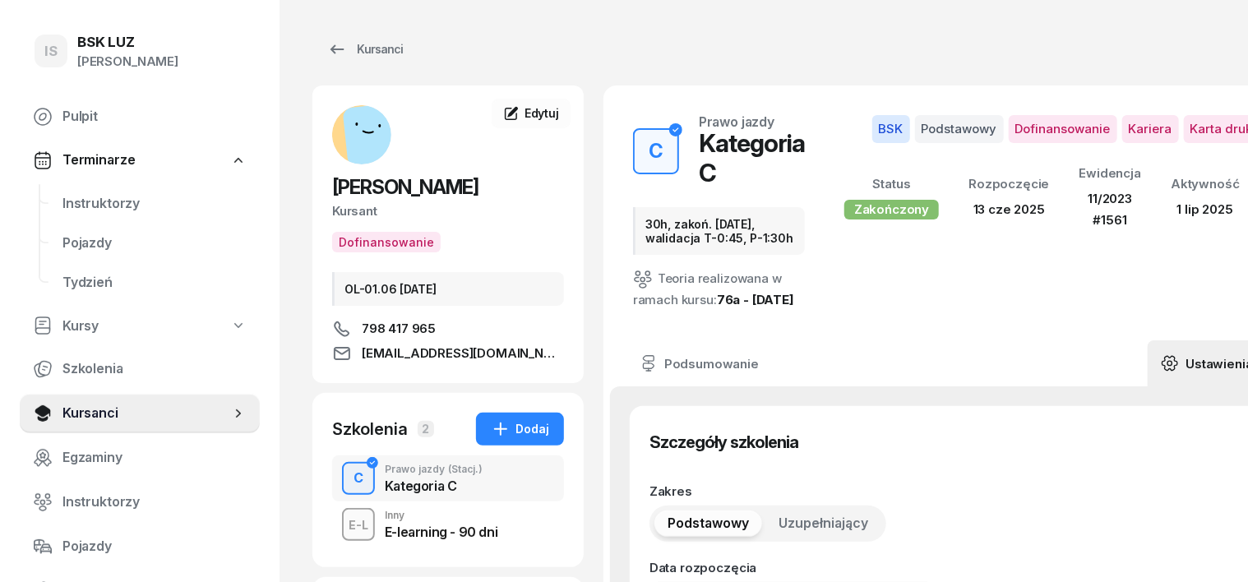
type input "[DATE]"
type input "30h, zakoń. [DATE], walidacja T-0:45, P-1:30h"
type input "72550"
type input "62028"
type input "93050"
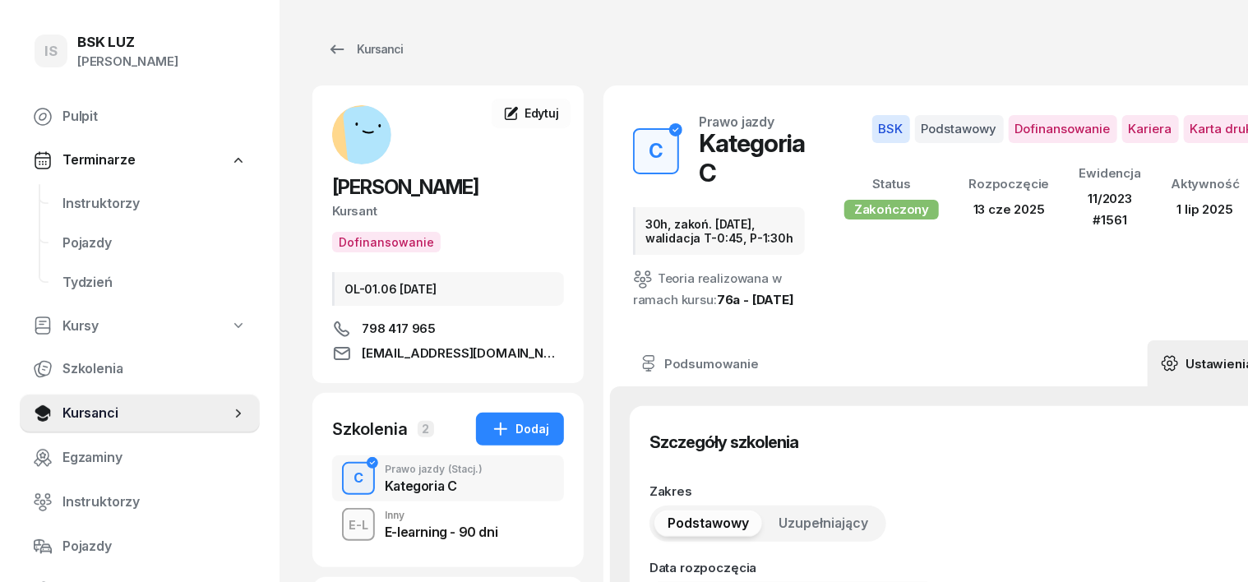
type input "17132"
type input "11/2023"
type input "1561"
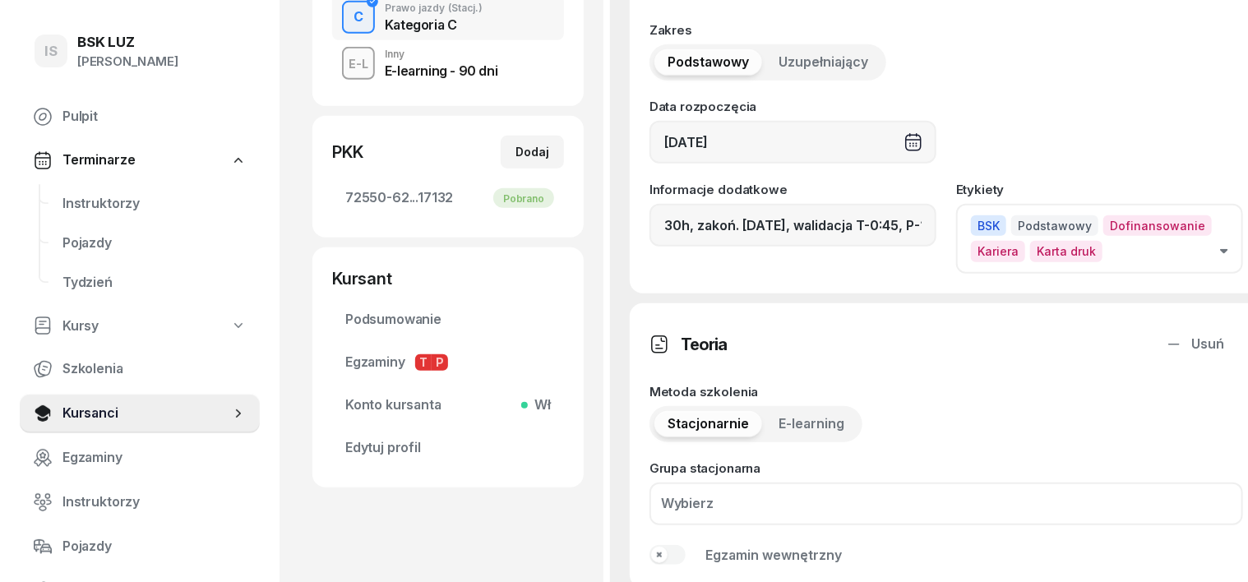
scroll to position [411, 0]
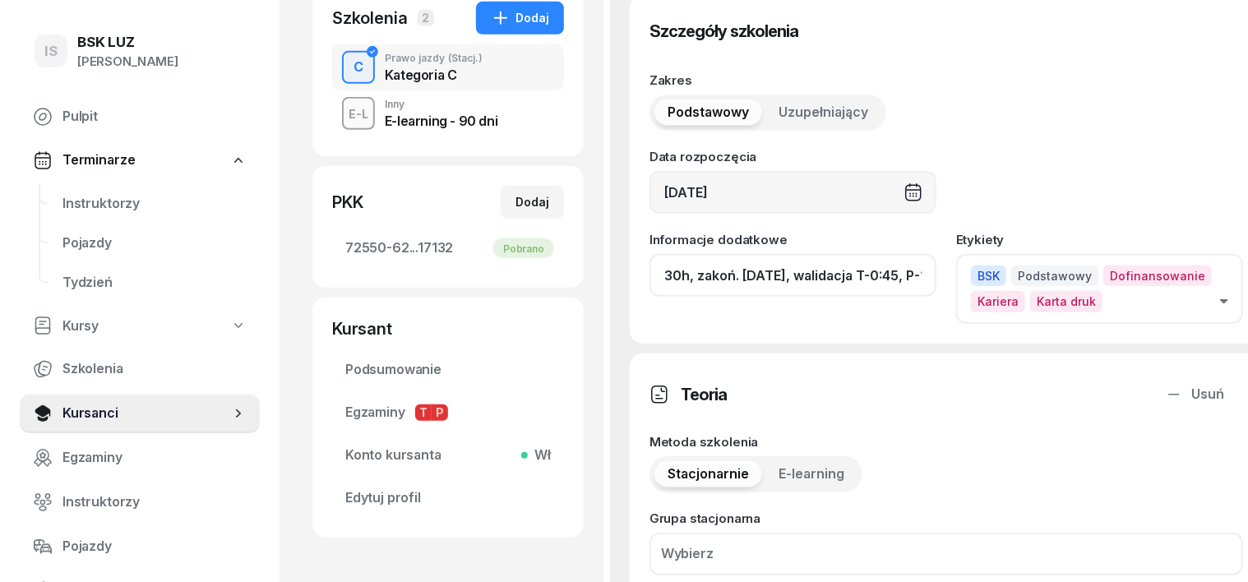
click at [889, 296] on input "30h, zakoń. [DATE], walidacja T-0:45, P-1:30h" at bounding box center [792, 275] width 287 height 43
click at [827, 296] on input "30h, zakoń. [DATE], P-1:30h" at bounding box center [792, 275] width 287 height 43
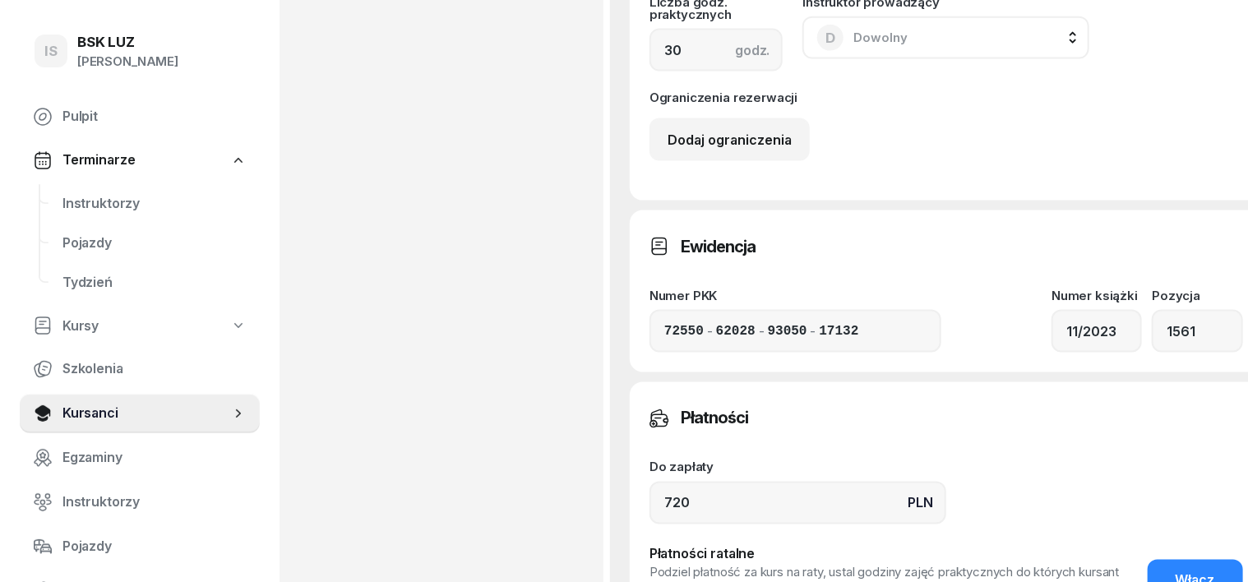
scroll to position [1335, 0]
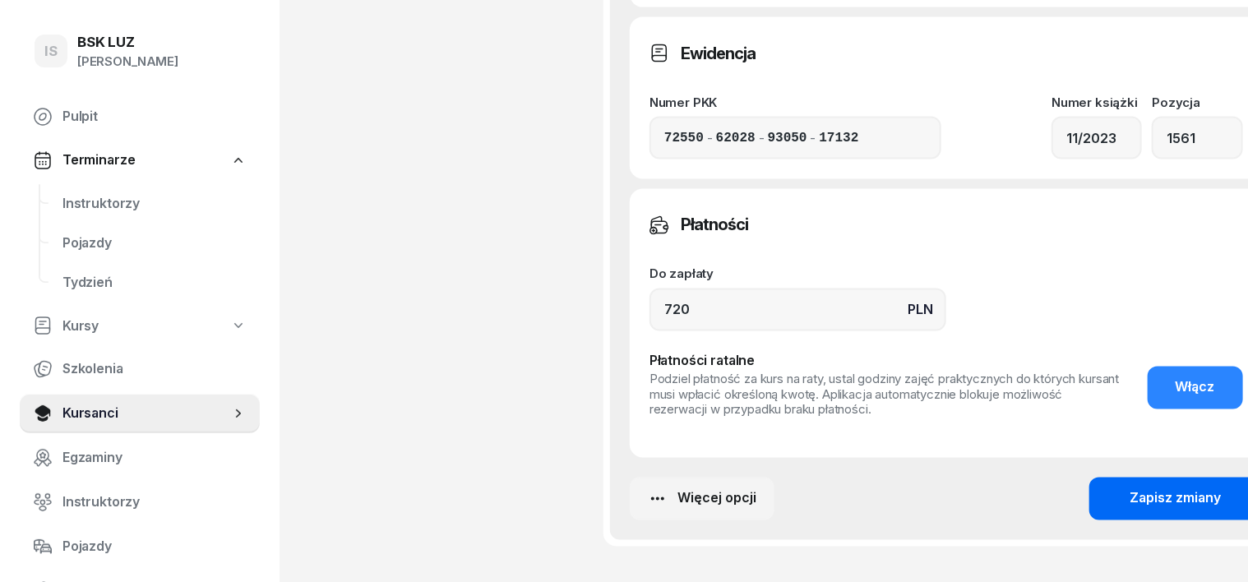
type input "30h, zakoń. [DATE], ZASW. NR 304/2025"
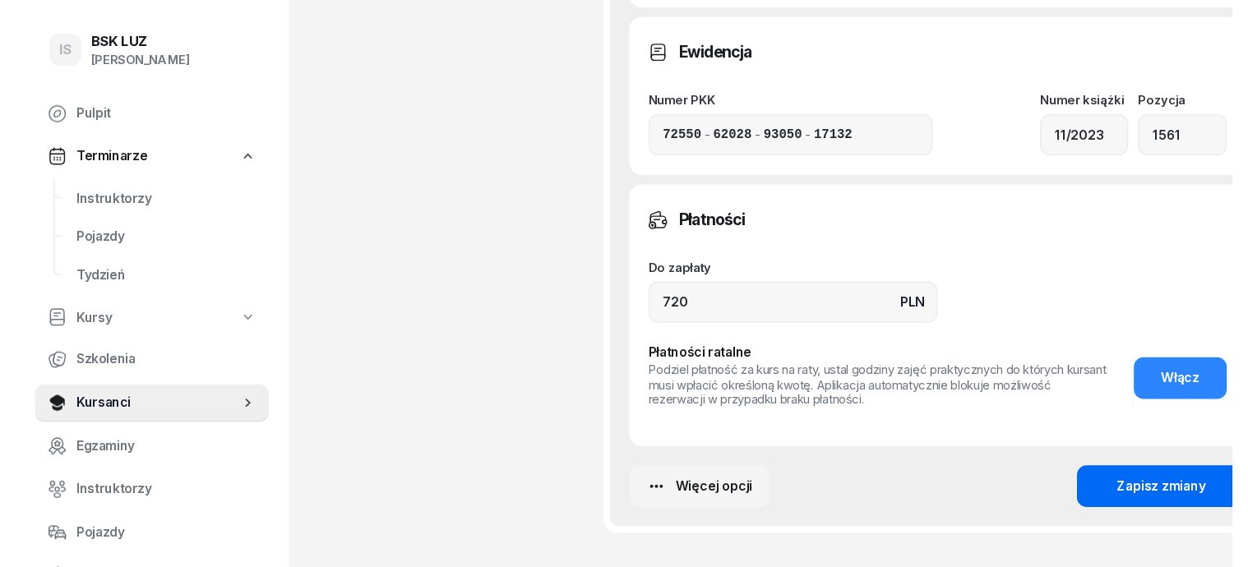
scroll to position [0, 0]
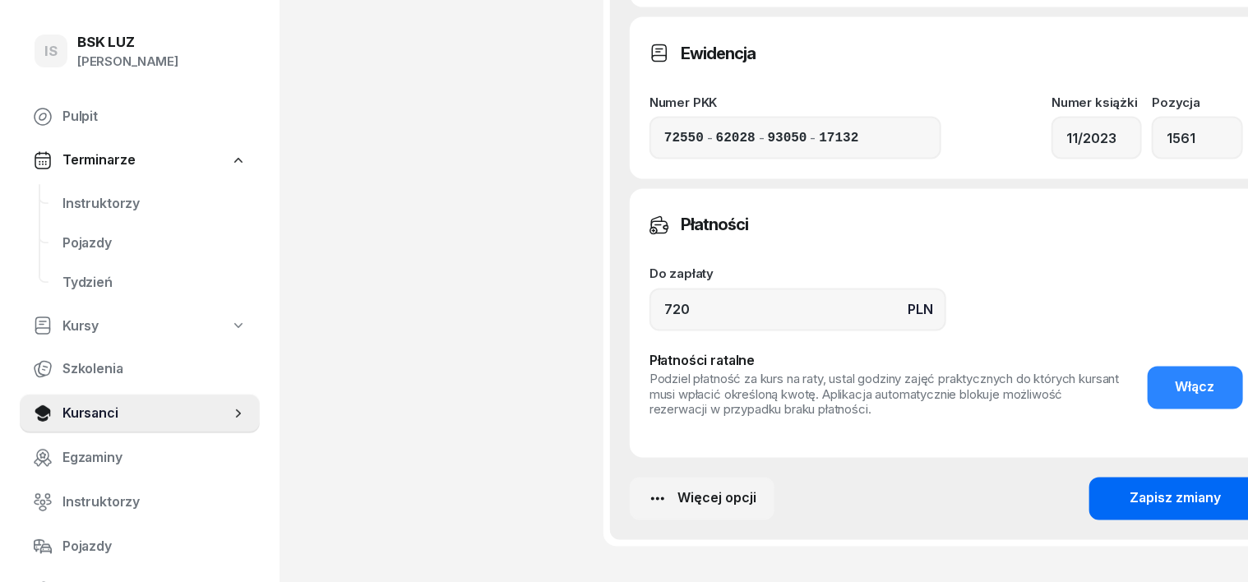
click at [1153, 502] on button "Zapisz zmiany" at bounding box center [1175, 499] width 173 height 43
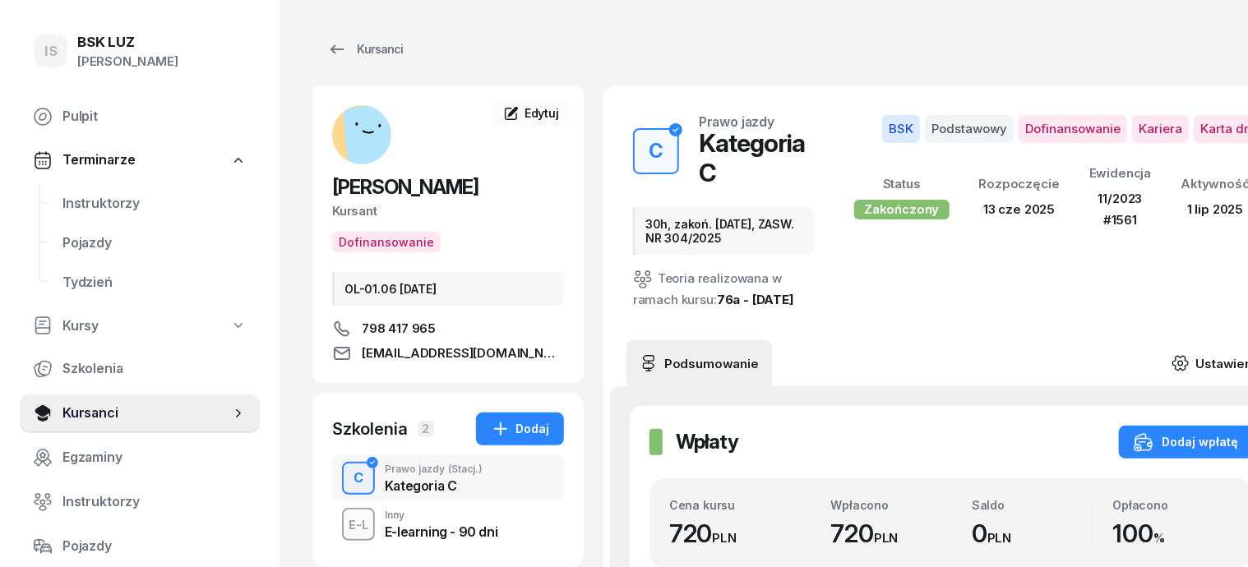
click at [1171, 366] on icon at bounding box center [1180, 363] width 18 height 18
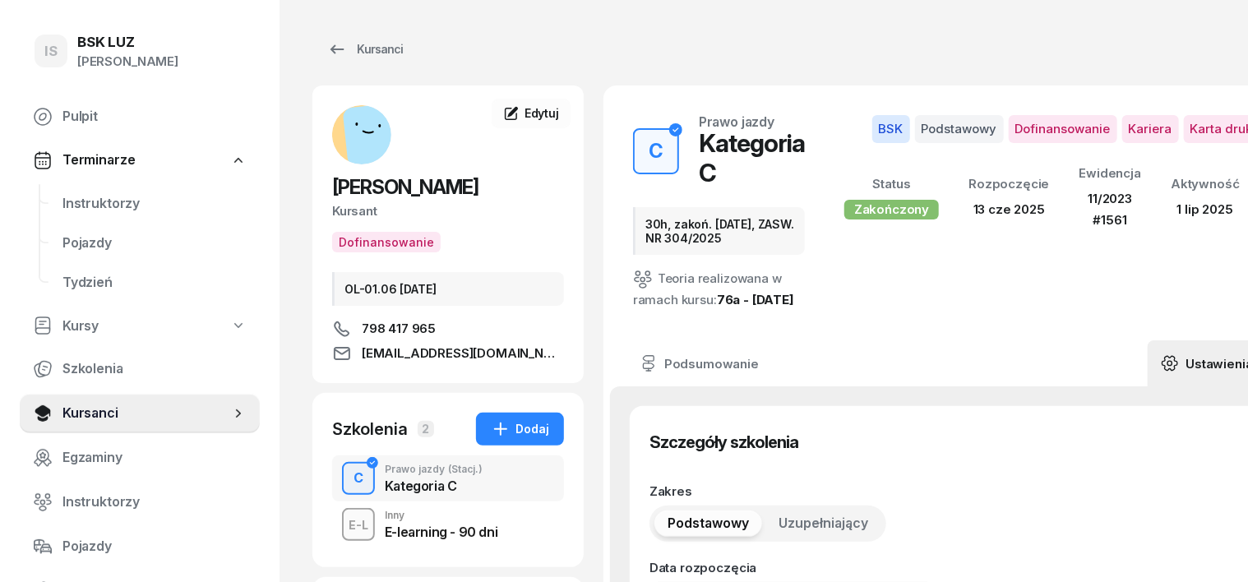
type input "[DATE]"
type input "30h, zakoń. [DATE], ZASW. NR 304/2025"
type input "72550"
type input "62028"
type input "93050"
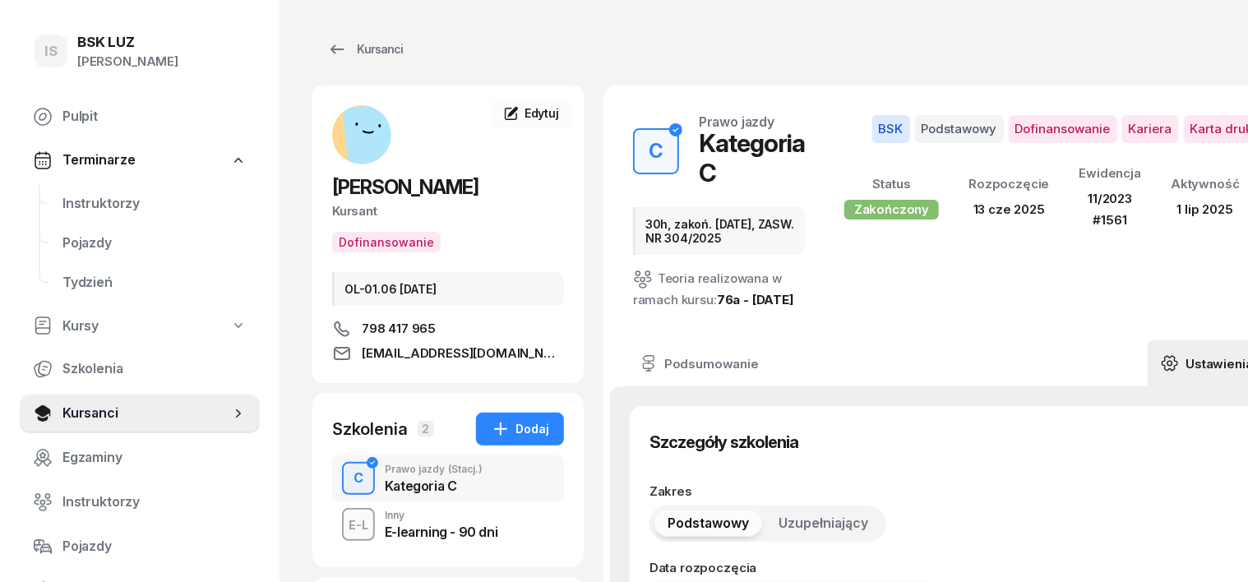
type input "17132"
type input "11/2023"
type input "1561"
click at [345, 49] on div "Kursanci" at bounding box center [365, 49] width 76 height 20
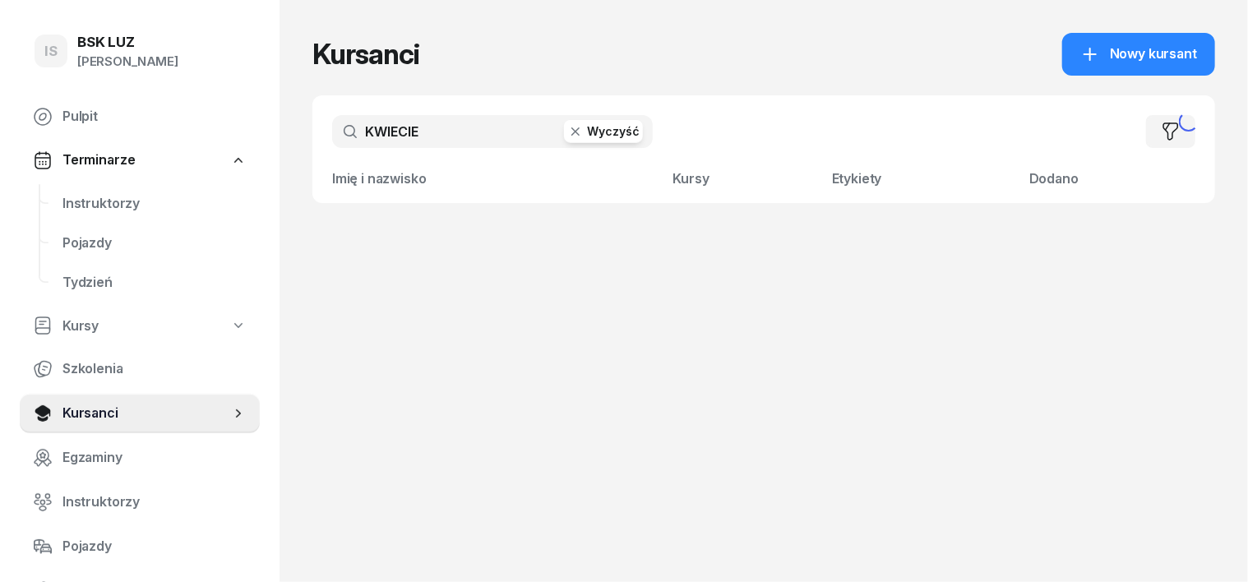
click at [571, 135] on icon "button" at bounding box center [575, 131] width 8 height 8
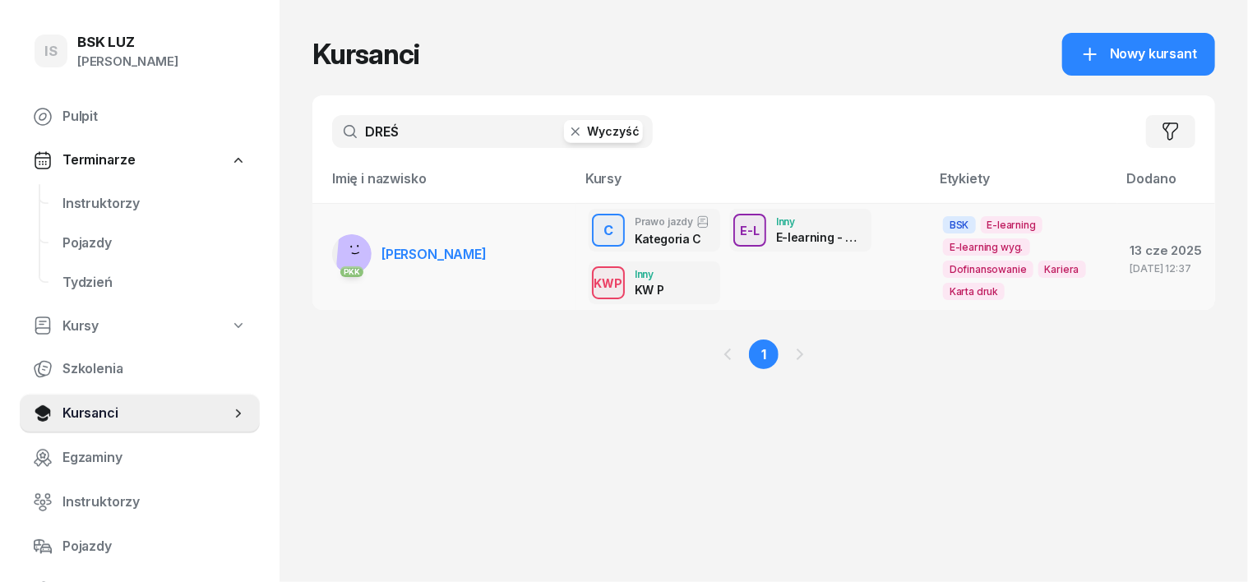
type input "DREŚ"
click at [352, 253] on icon at bounding box center [355, 253] width 7 height 2
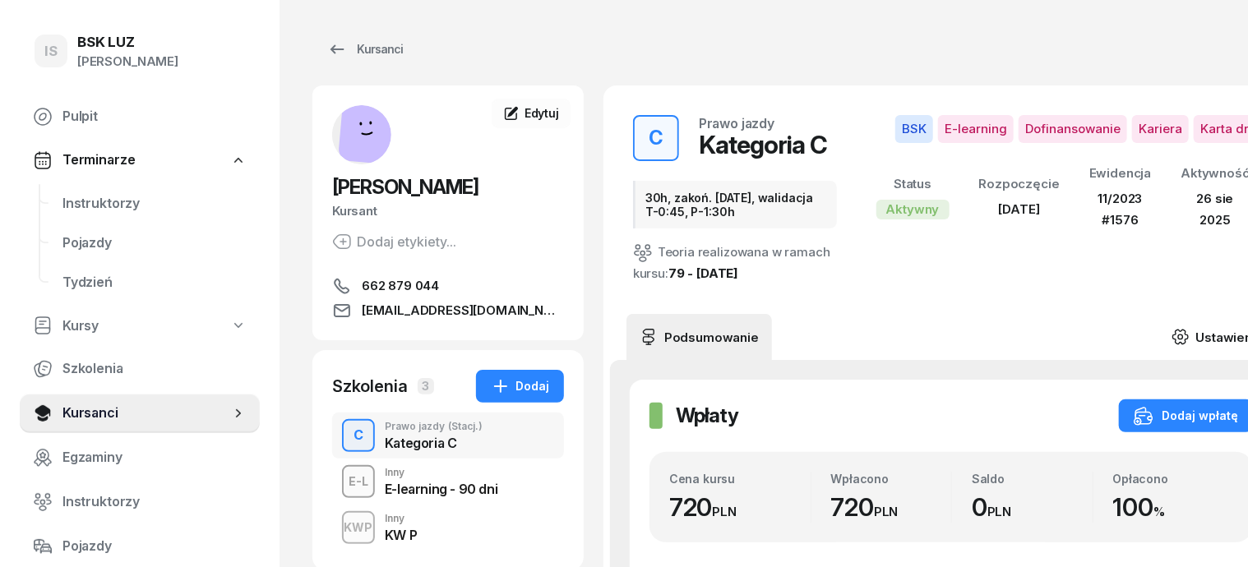
click at [1171, 339] on icon at bounding box center [1180, 337] width 18 height 18
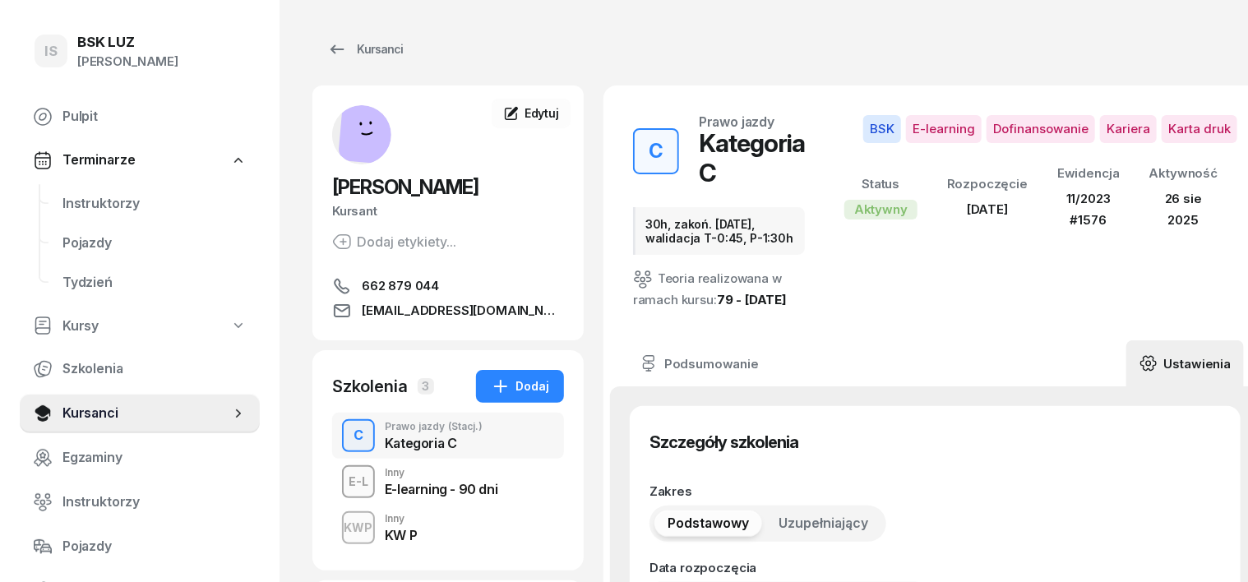
click at [1139, 354] on icon at bounding box center [1148, 363] width 18 height 18
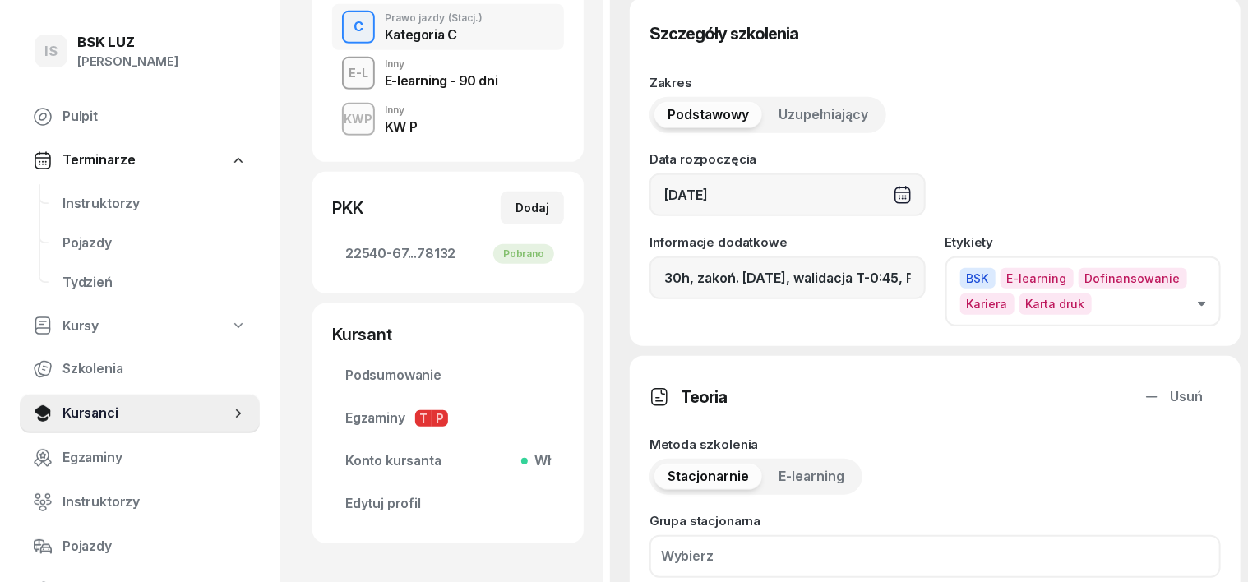
scroll to position [411, 0]
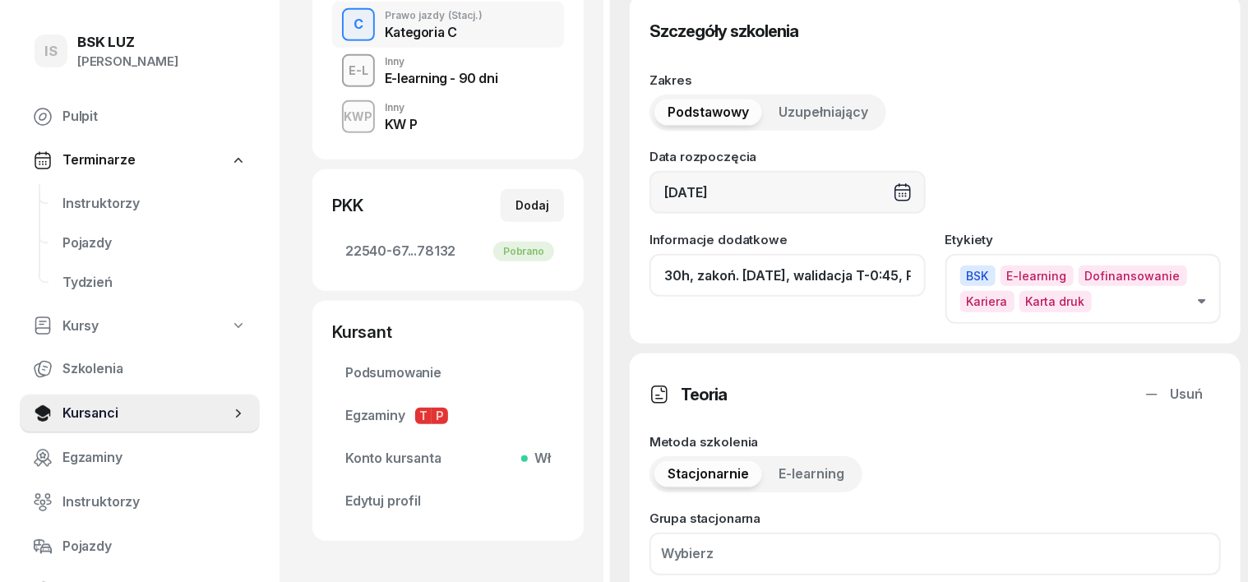
click at [887, 254] on input "30h, zakoń. [DATE], walidacja T-0:45, P-1:30h" at bounding box center [787, 275] width 276 height 43
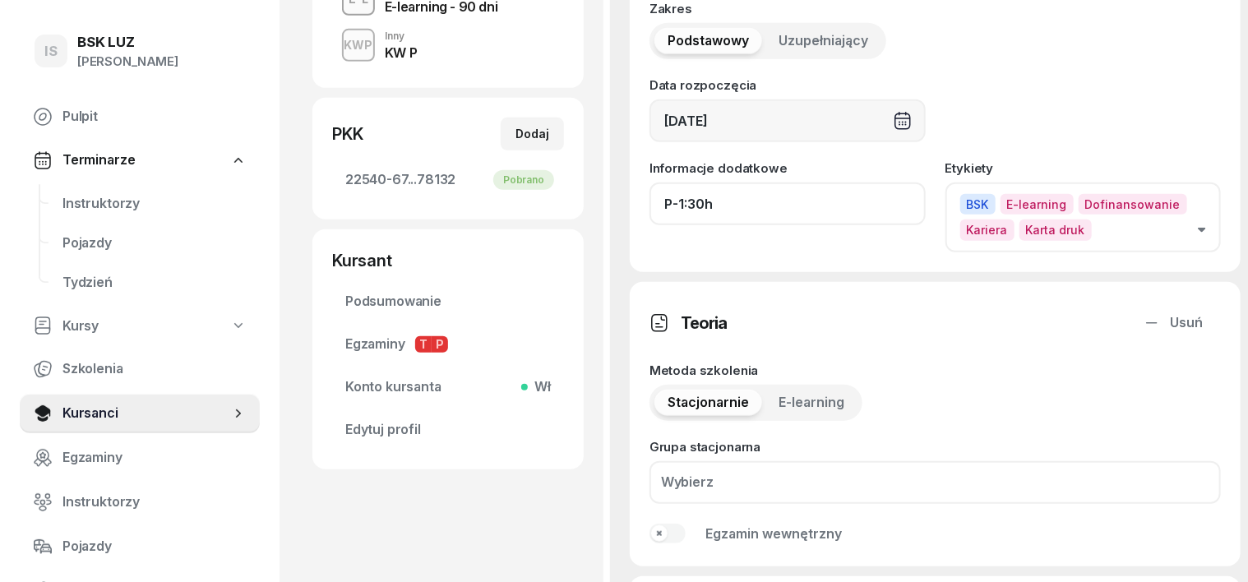
scroll to position [513, 0]
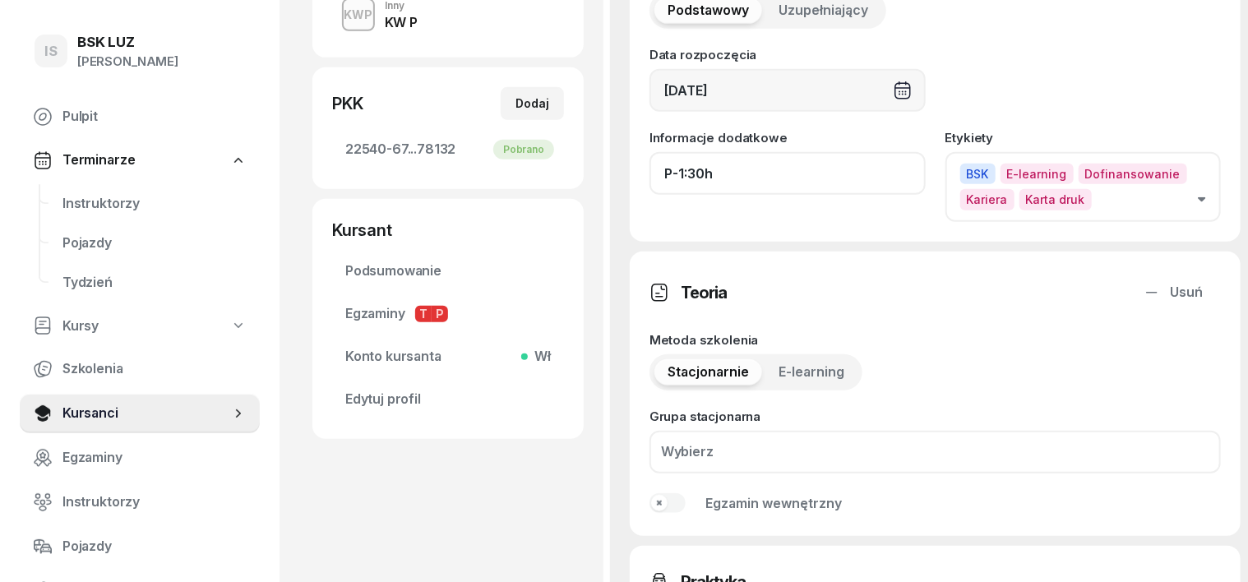
click at [698, 152] on input "P-1:30h" at bounding box center [787, 173] width 276 height 43
type input "P"
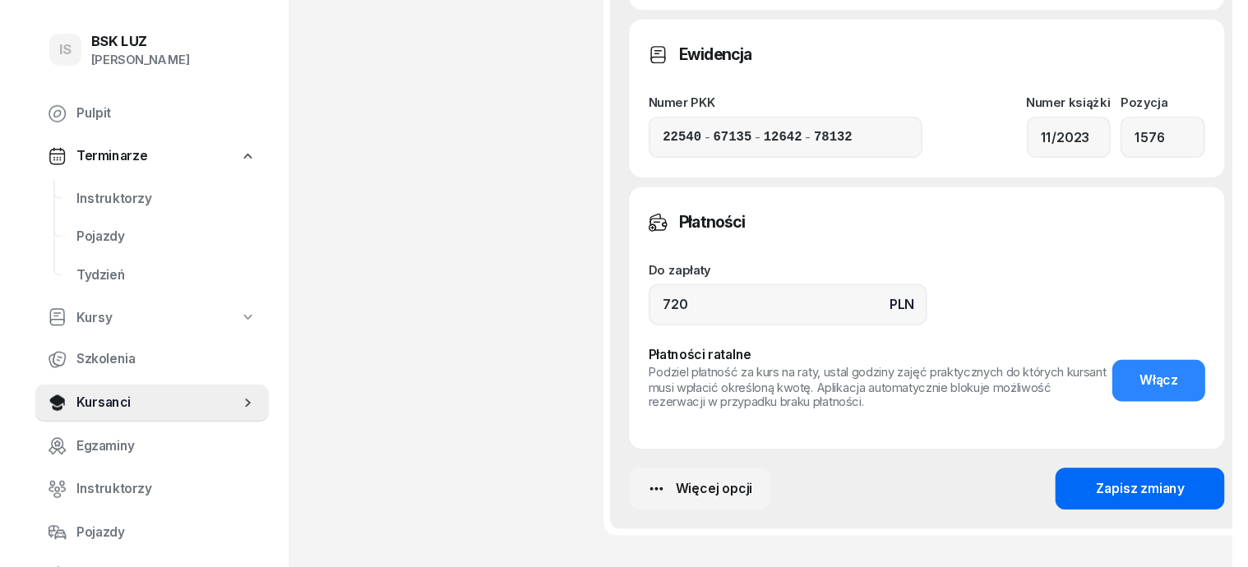
scroll to position [1335, 0]
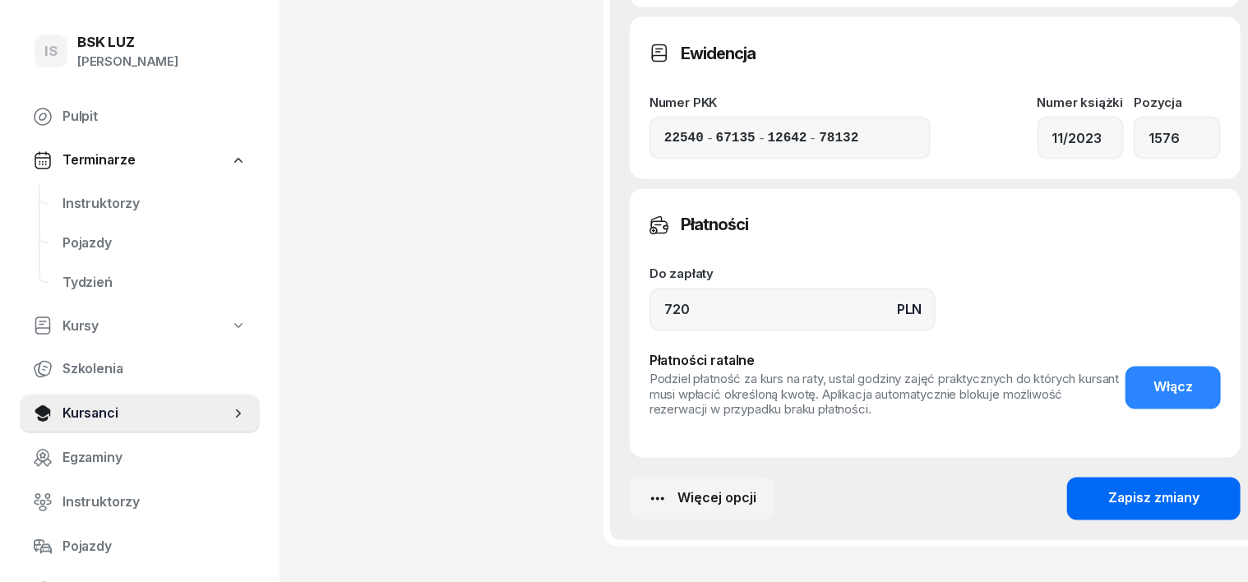
type input "ZASW. NR315/2025"
click at [1124, 488] on div "Zapisz zmiany" at bounding box center [1153, 498] width 91 height 21
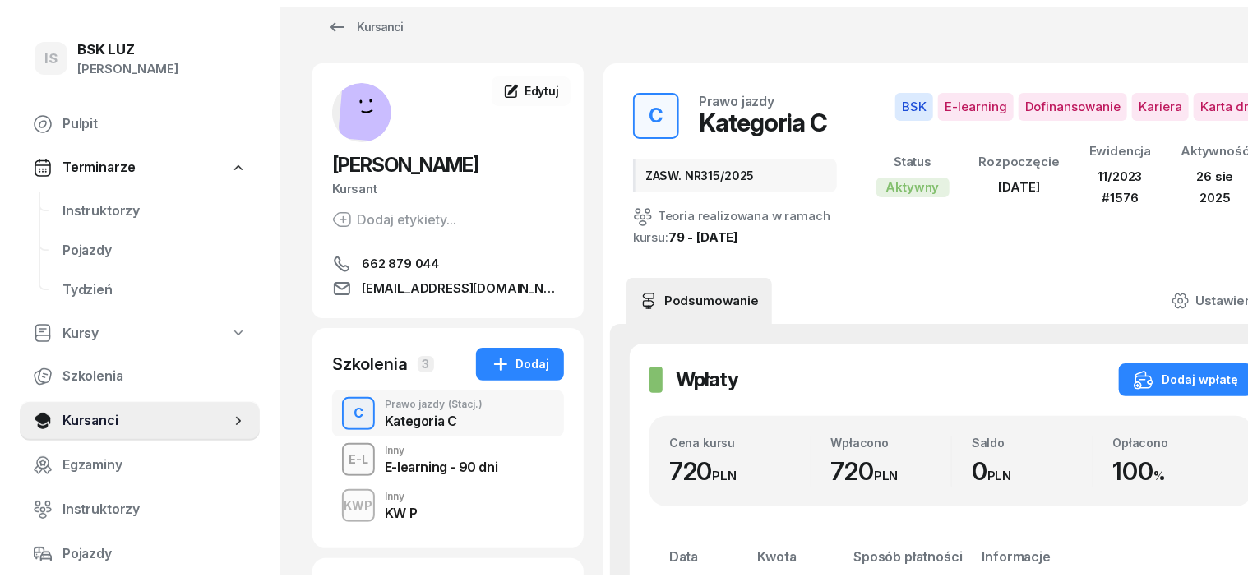
scroll to position [0, 0]
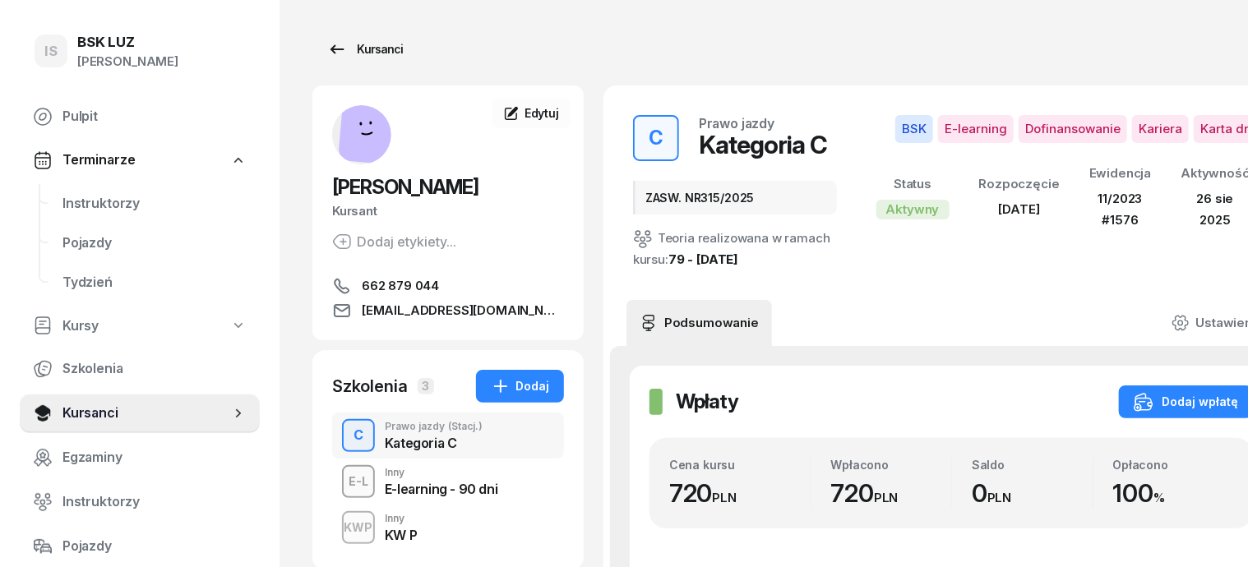
click at [339, 47] on div "Kursanci" at bounding box center [365, 49] width 76 height 20
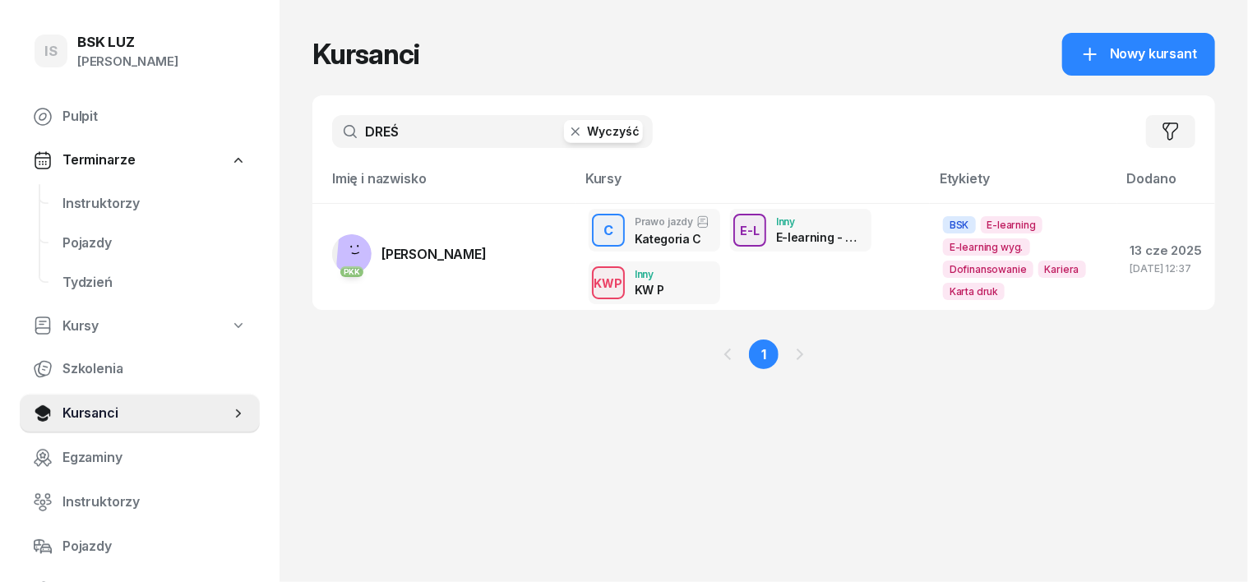
click at [567, 127] on icon "button" at bounding box center [575, 131] width 16 height 16
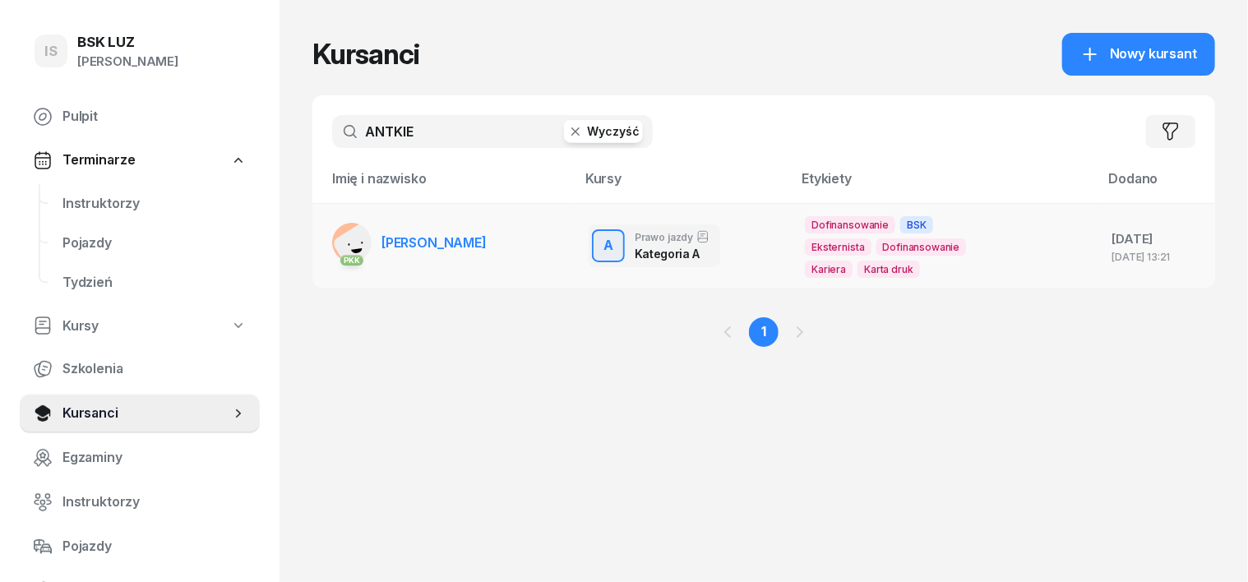
type input "ANTKIE"
click at [331, 240] on rect at bounding box center [361, 249] width 60 height 60
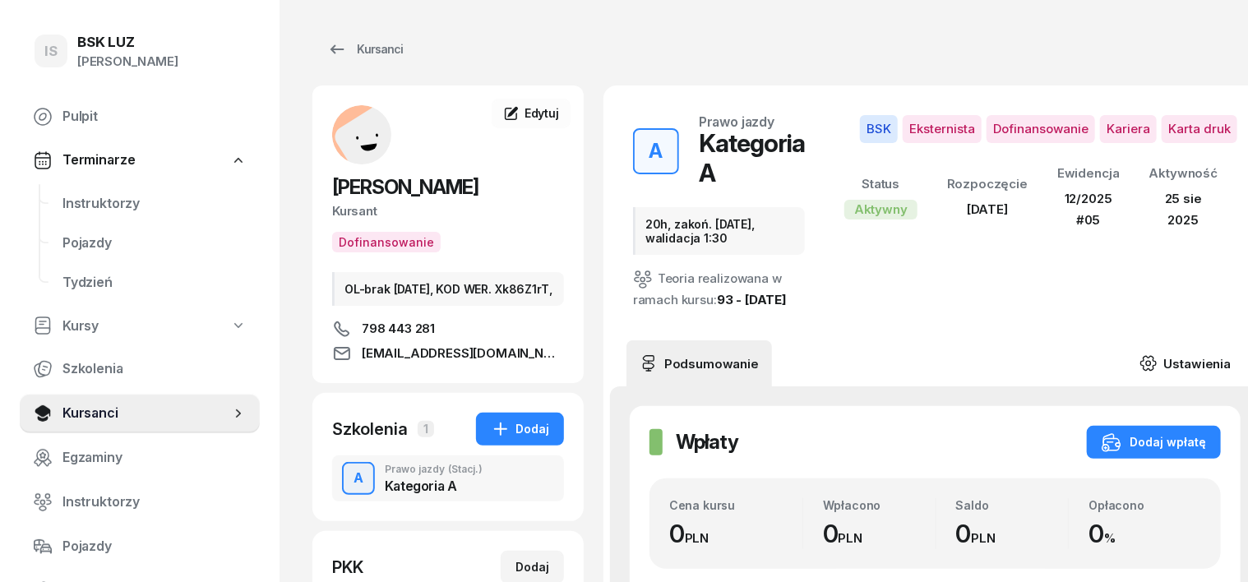
click at [1139, 354] on icon at bounding box center [1148, 363] width 18 height 18
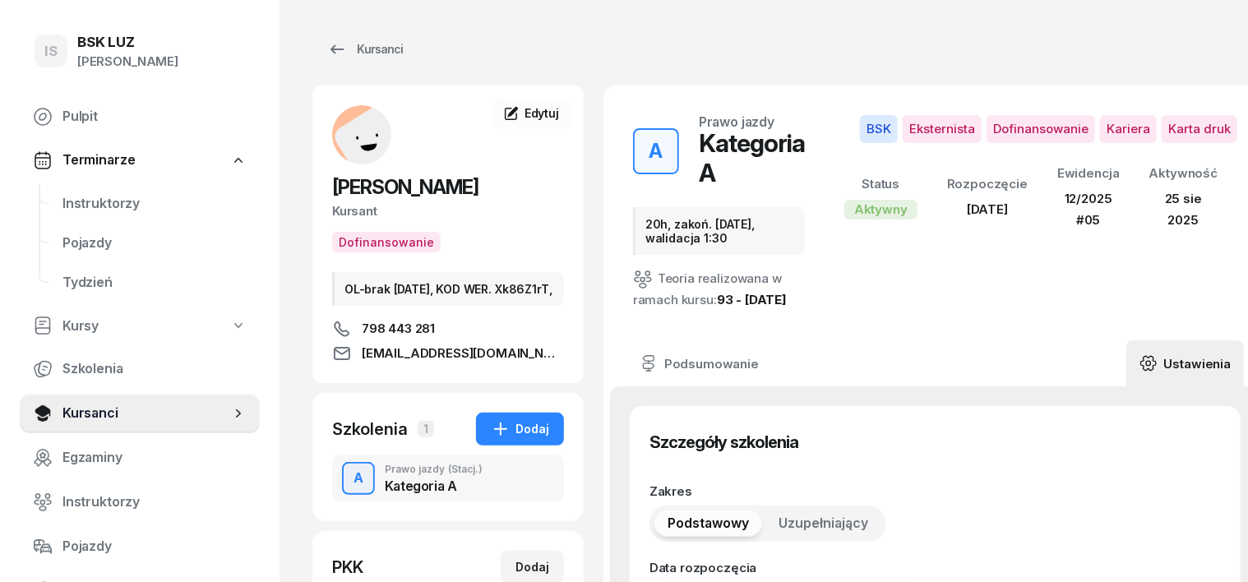
type input "[DATE]"
type input "20h, zakoń. [DATE], walidacja 1:30"
type input "20"
type input "12/2025"
type input "05"
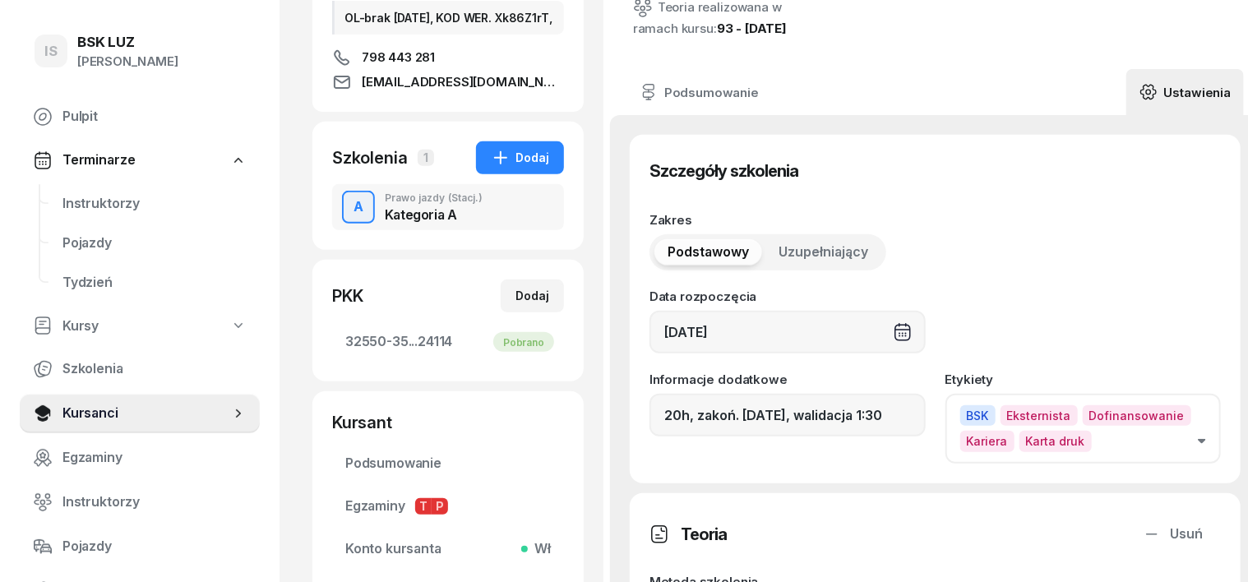
scroll to position [308, 0]
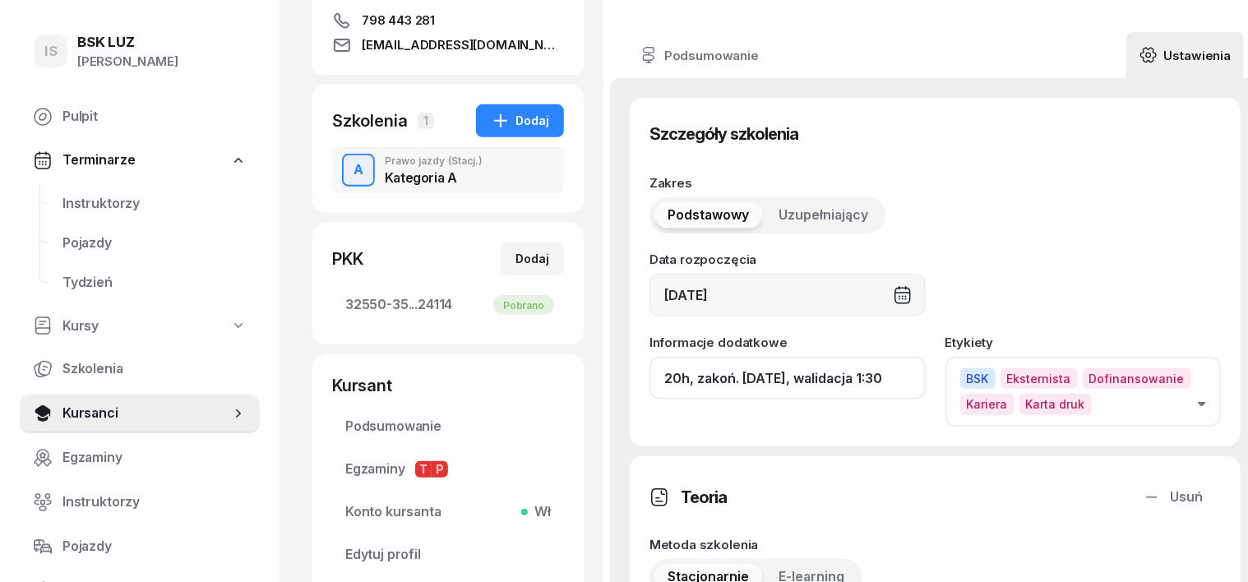
drag, startPoint x: 874, startPoint y: 339, endPoint x: 884, endPoint y: 339, distance: 10.7
click at [877, 357] on input "20h, zakoń. [DATE], walidacja 1:30" at bounding box center [787, 378] width 276 height 43
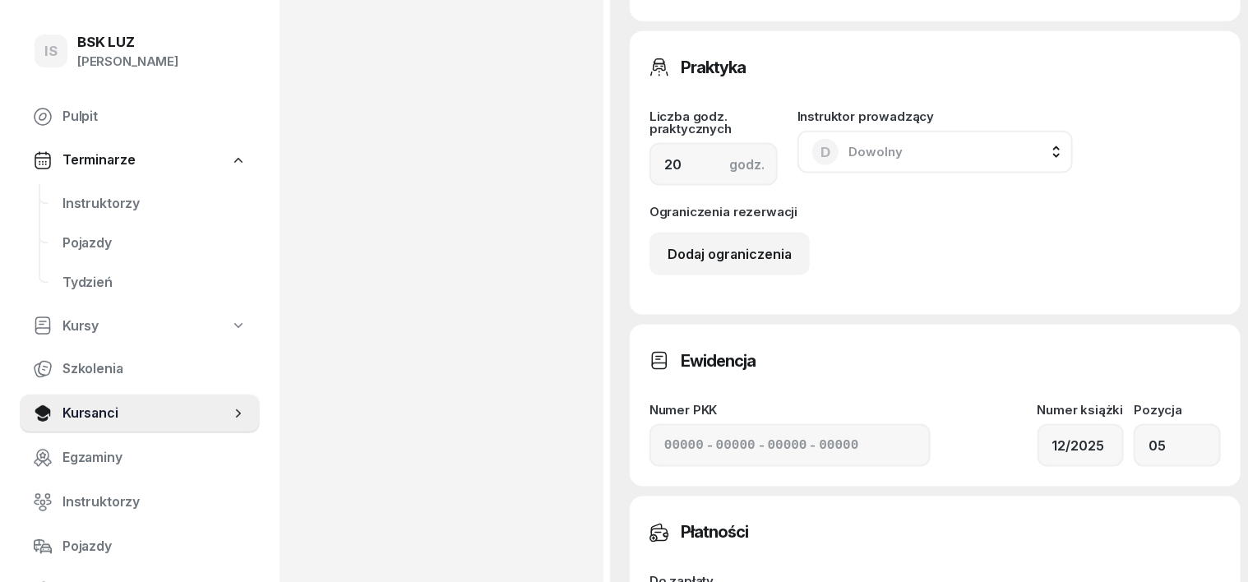
scroll to position [1233, 0]
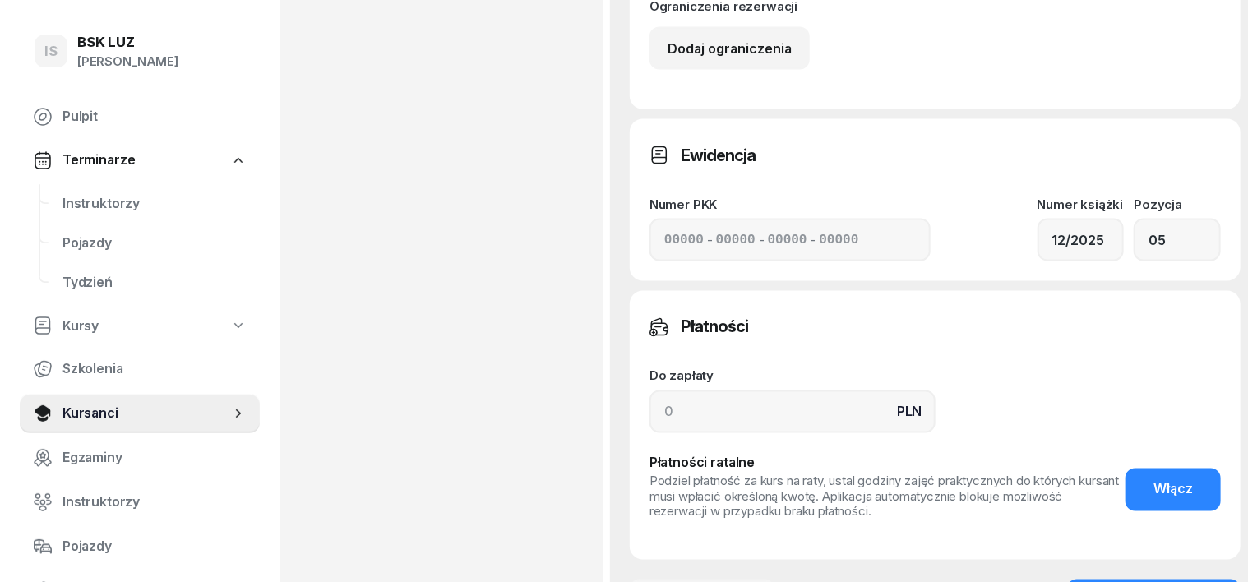
type input "20h, zakoń. [DATE], walidacja 1:30ZASW. NR 312/2025"
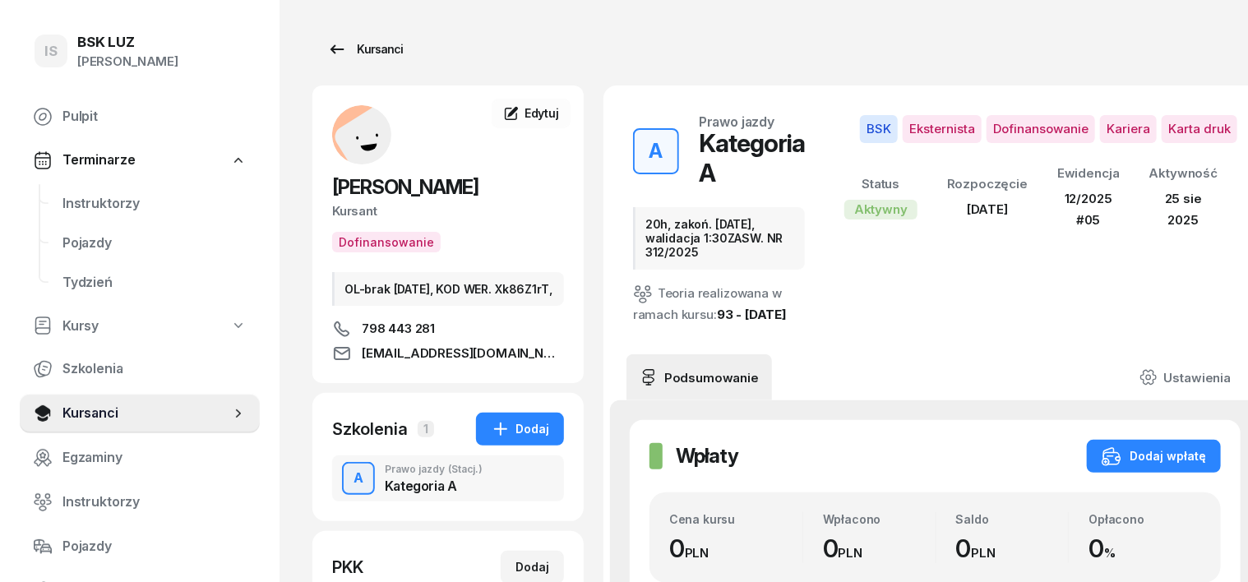
click at [358, 47] on div "Kursanci" at bounding box center [365, 49] width 76 height 20
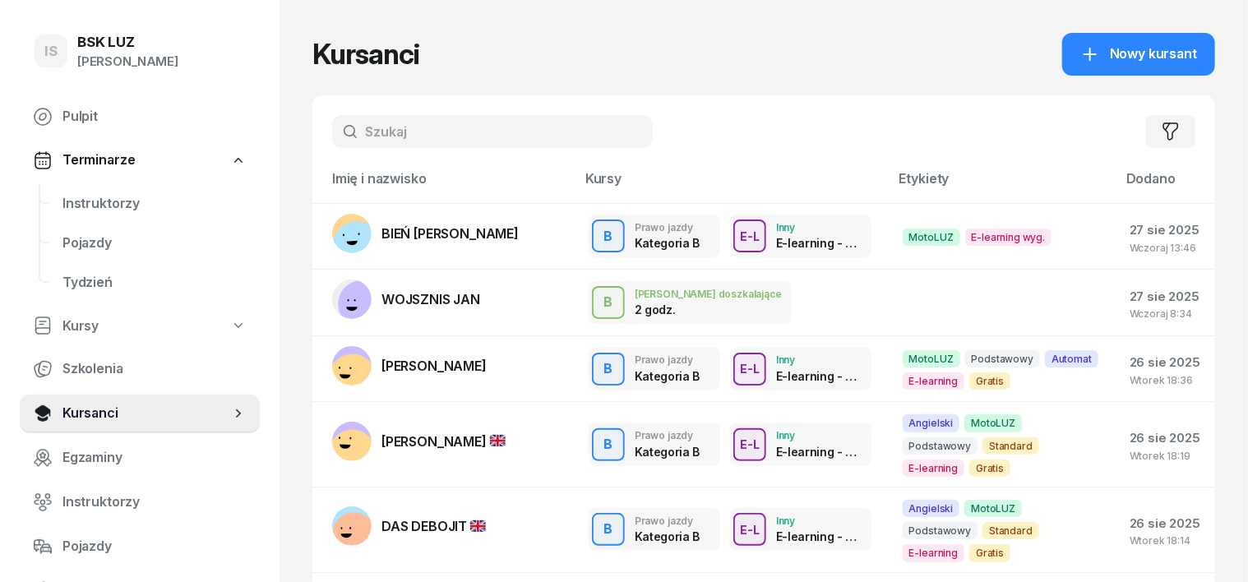
click at [361, 127] on input "text" at bounding box center [492, 131] width 321 height 33
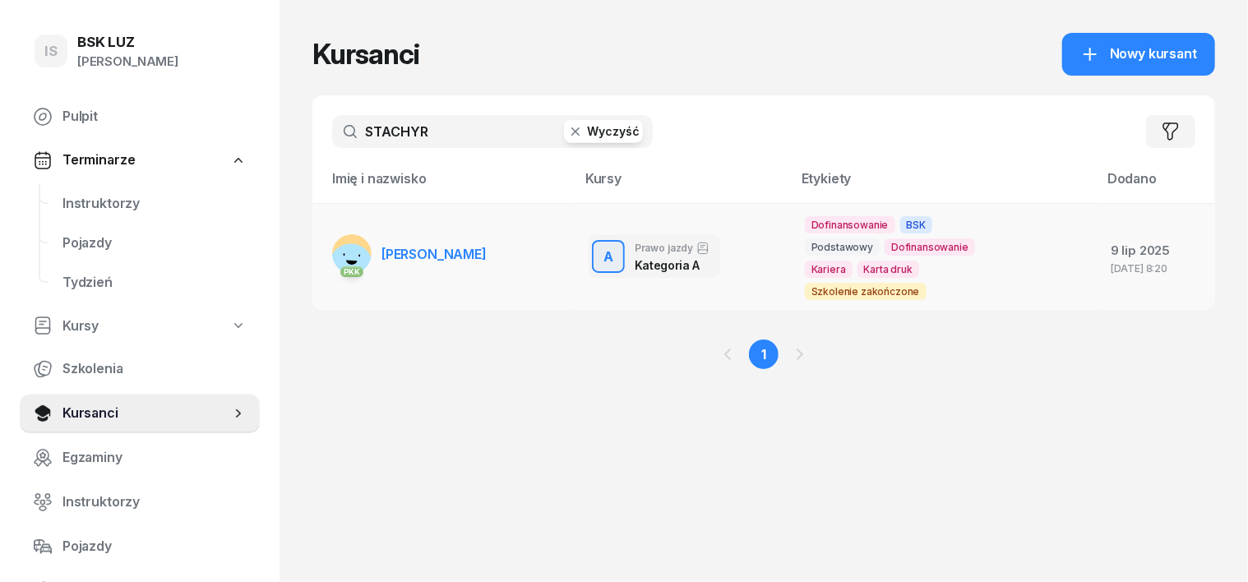
type input "STACHYR"
click at [330, 250] on rect at bounding box center [351, 265] width 58 height 58
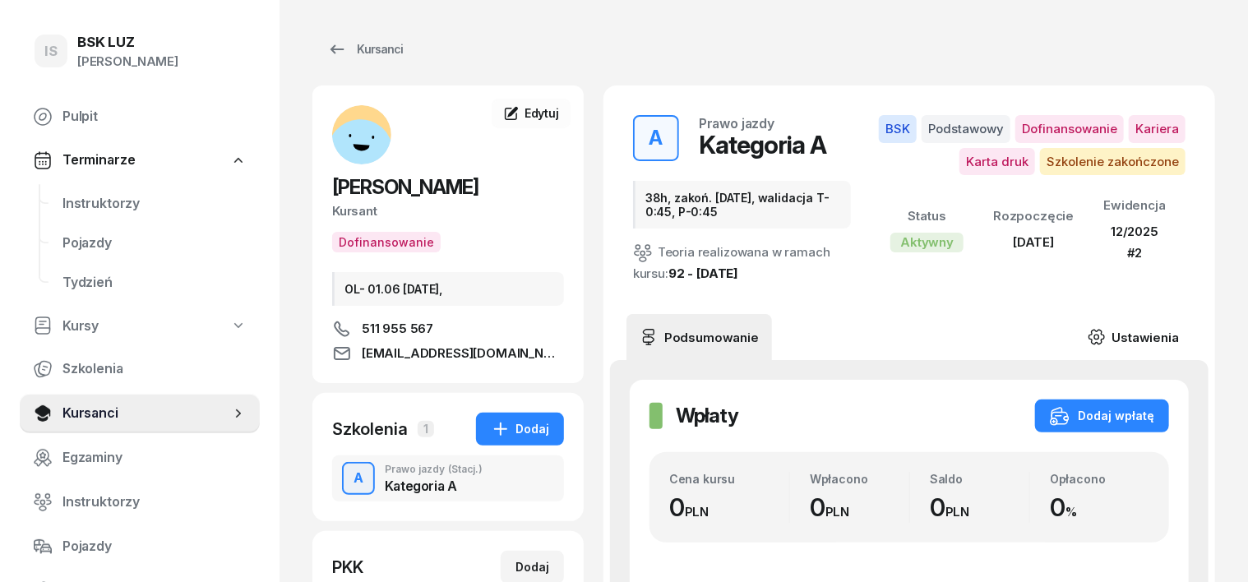
click at [1106, 335] on icon at bounding box center [1096, 337] width 18 height 18
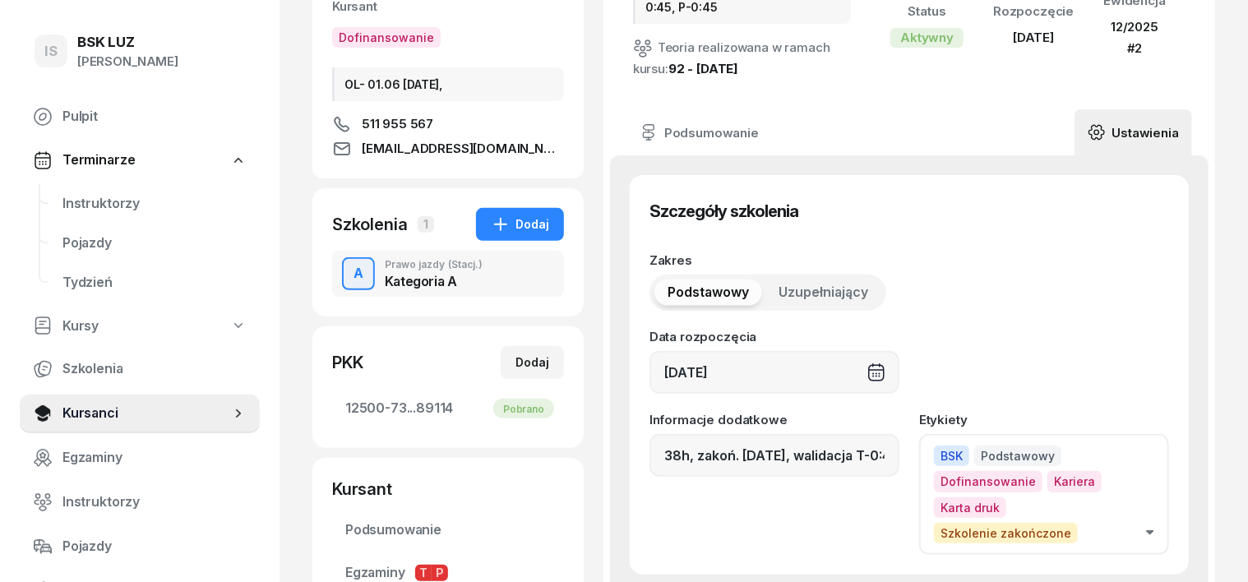
scroll to position [205, 0]
click at [890, 452] on input "38h, zakoń. 31.08.2025, walidacja T-0:45, P-0:45" at bounding box center [774, 454] width 250 height 43
click at [694, 441] on input ", P-0:45" at bounding box center [774, 454] width 250 height 43
type input ","
type input "S"
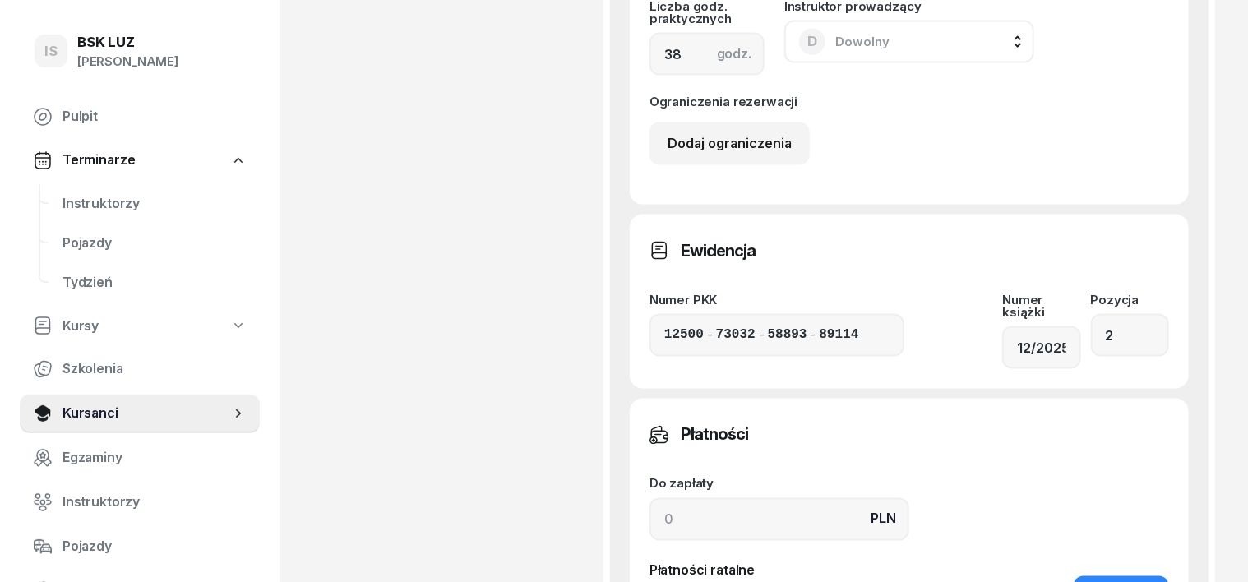
scroll to position [1438, 0]
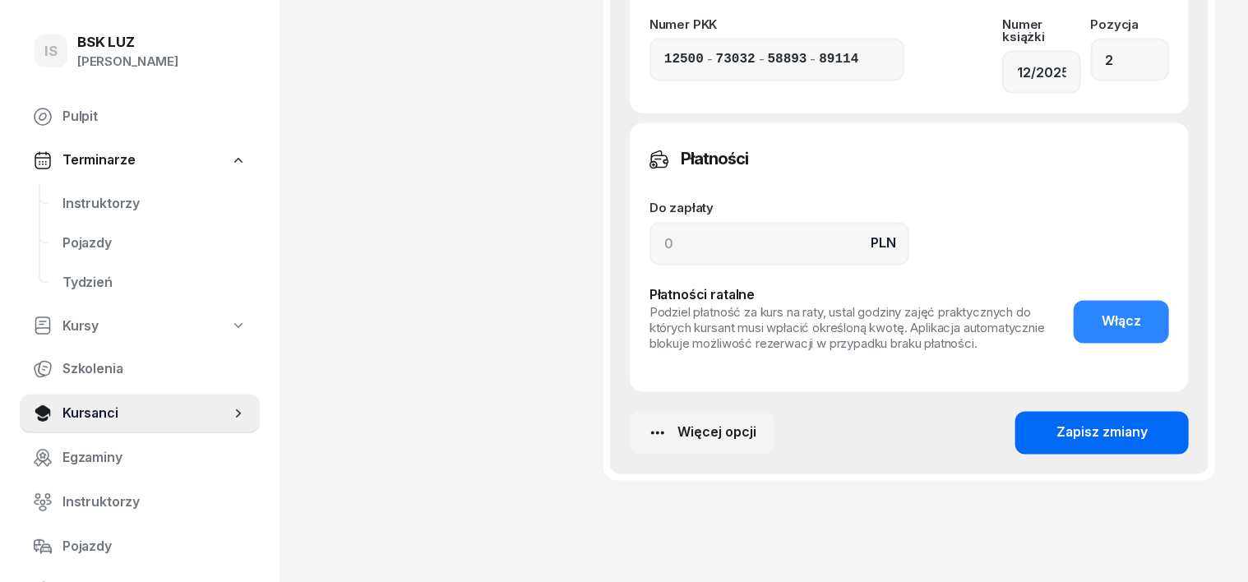
type input "ZASW. NR 263/2025"
click at [1147, 412] on button "Zapisz zmiany" at bounding box center [1101, 433] width 173 height 43
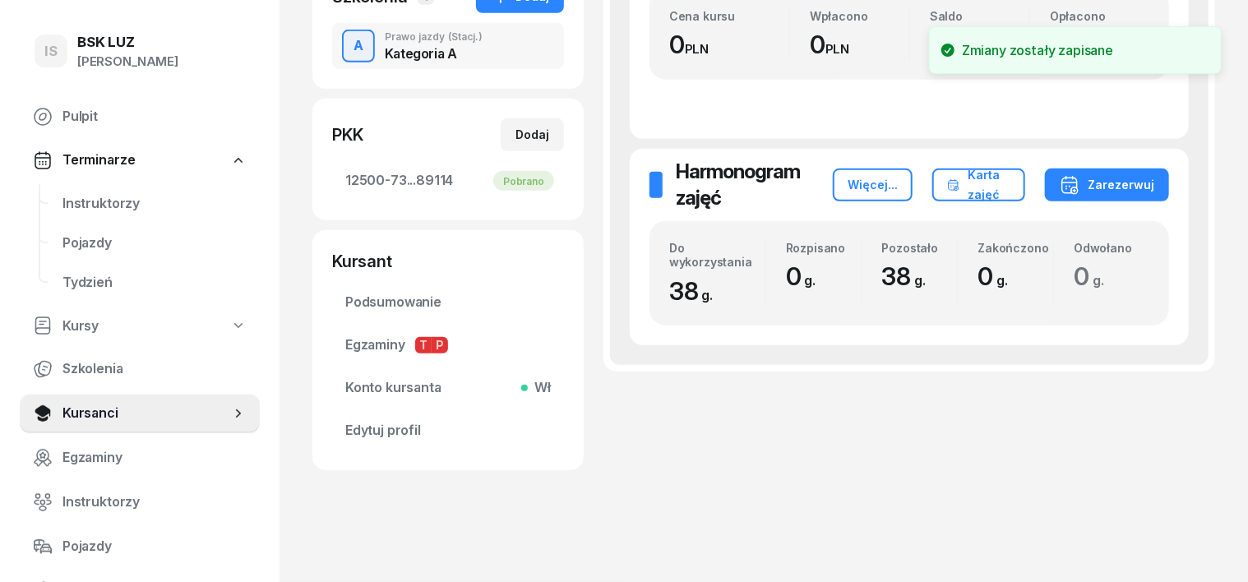
scroll to position [432, 0]
